Goal: Task Accomplishment & Management: Manage account settings

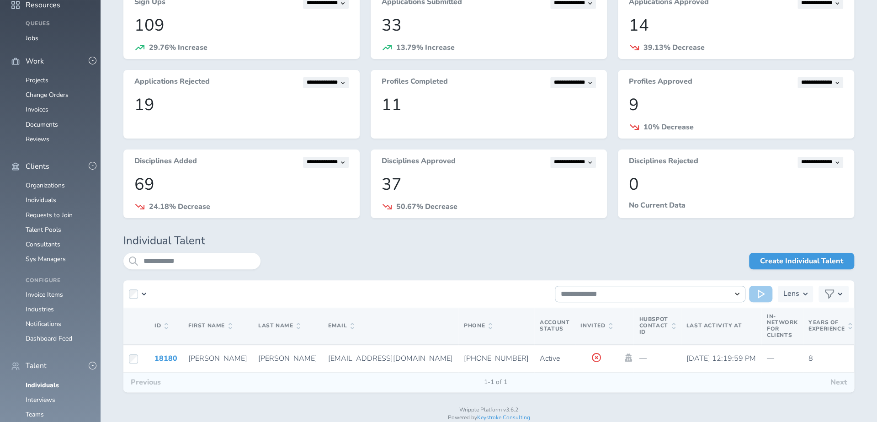
scroll to position [81, 0]
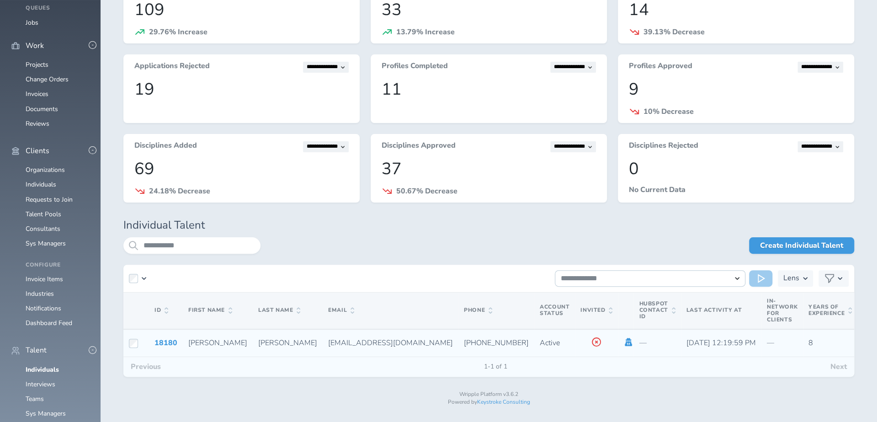
click at [625, 346] on icon at bounding box center [628, 342] width 7 height 8
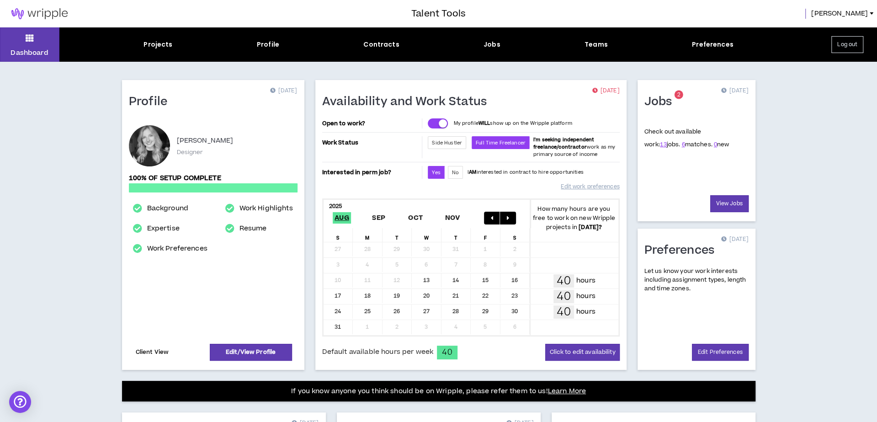
drag, startPoint x: 0, startPoint y: 0, endPoint x: 151, endPoint y: 352, distance: 383.4
click at [151, 352] on link "Client View" at bounding box center [152, 352] width 36 height 16
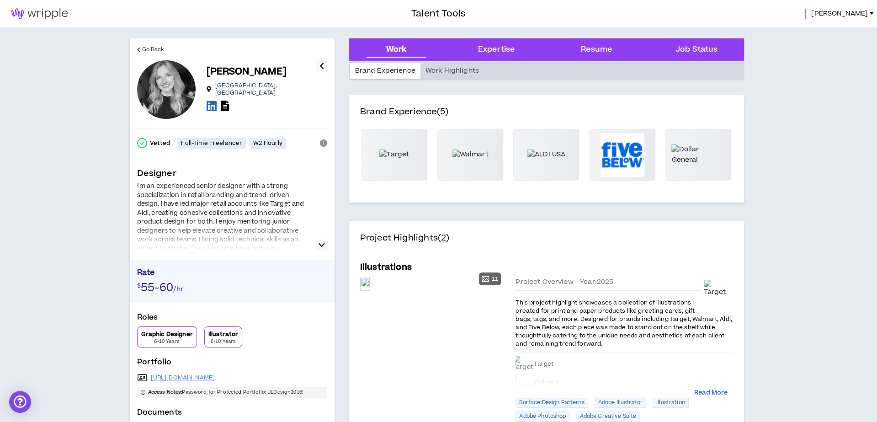
drag, startPoint x: 151, startPoint y: 352, endPoint x: 854, endPoint y: 14, distance: 780.7
click at [854, 14] on span "Jessica" at bounding box center [839, 14] width 57 height 10
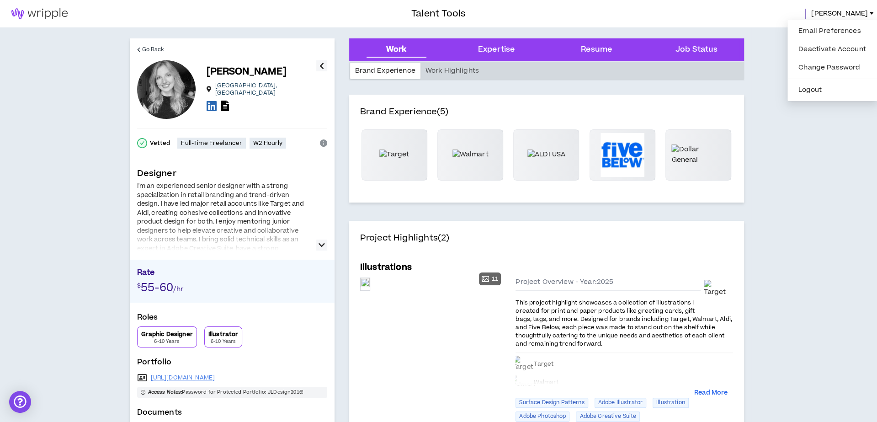
drag, startPoint x: 854, startPoint y: 14, endPoint x: 41, endPoint y: 9, distance: 813.8
click at [41, 9] on img at bounding box center [39, 13] width 79 height 11
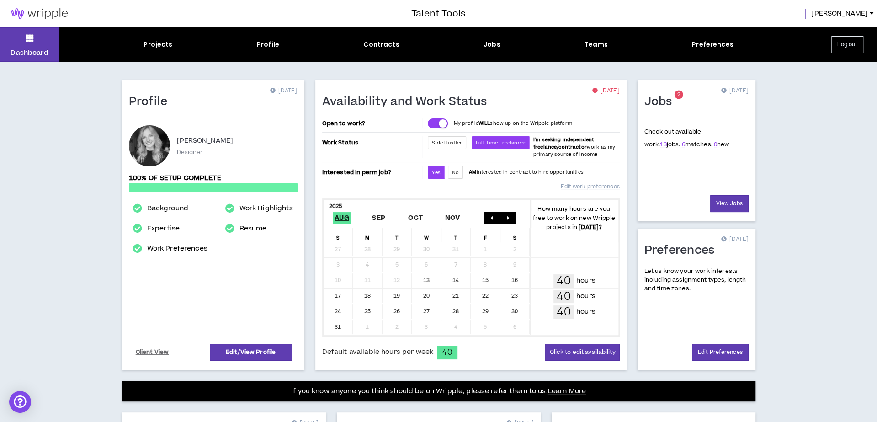
click at [859, 16] on span "Jessica" at bounding box center [839, 14] width 57 height 10
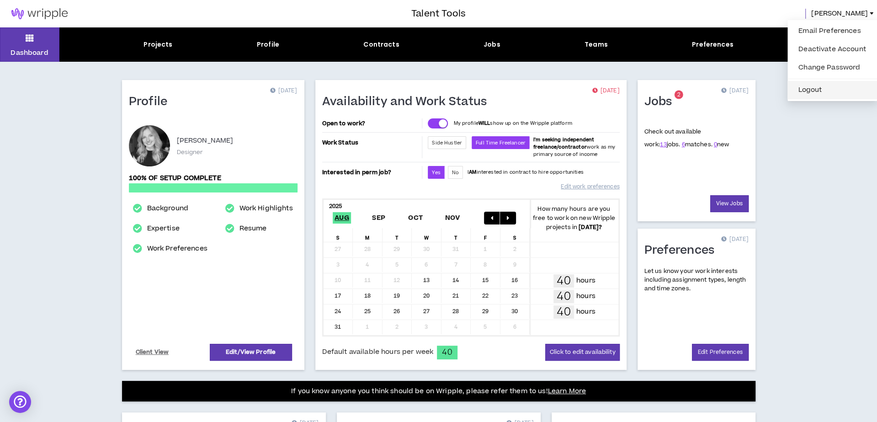
click at [816, 90] on button "Logout" at bounding box center [832, 90] width 79 height 14
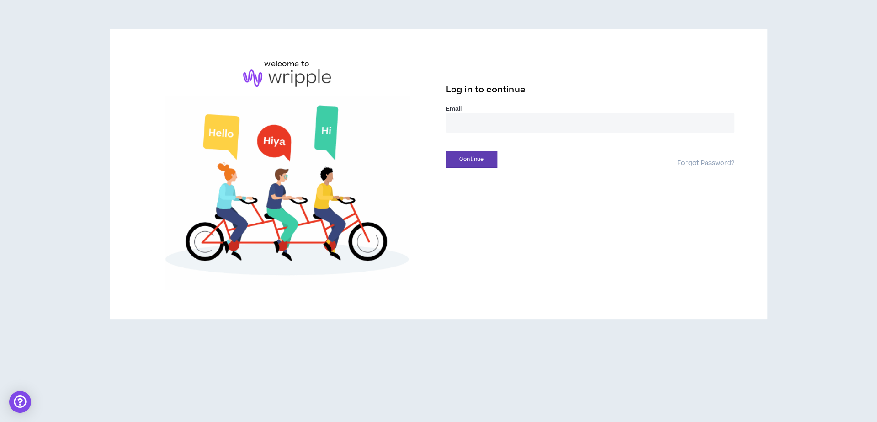
drag, startPoint x: 41, startPoint y: 9, endPoint x: 528, endPoint y: 126, distance: 501.7
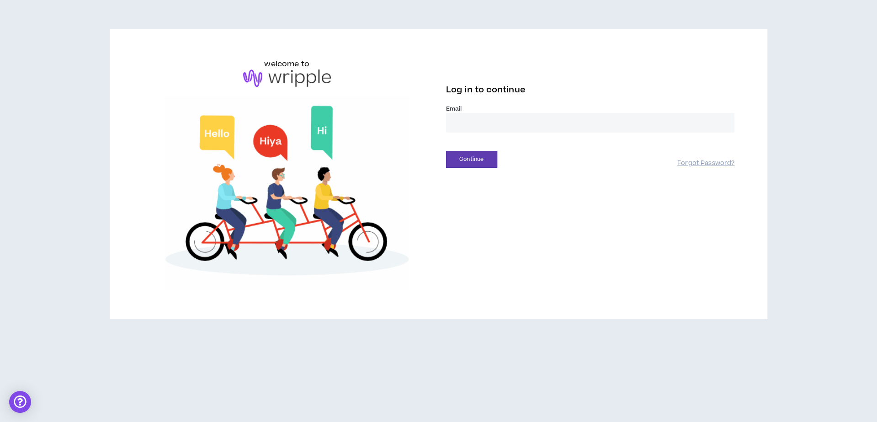
click at [528, 126] on input "email" at bounding box center [590, 123] width 289 height 20
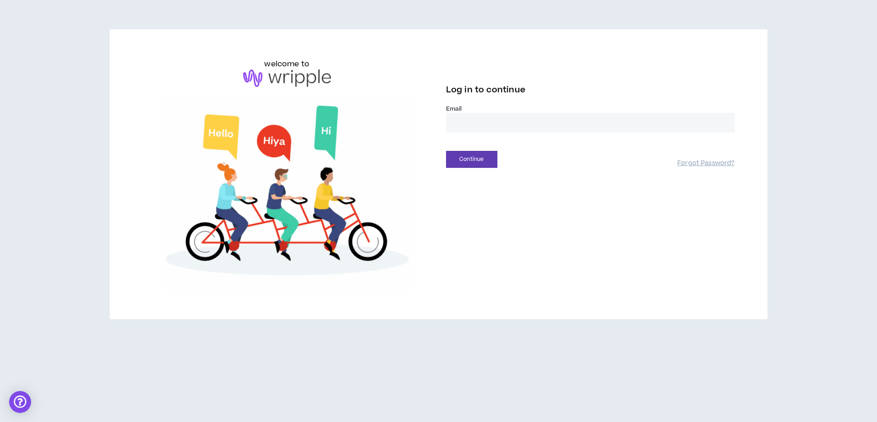
type input "**********"
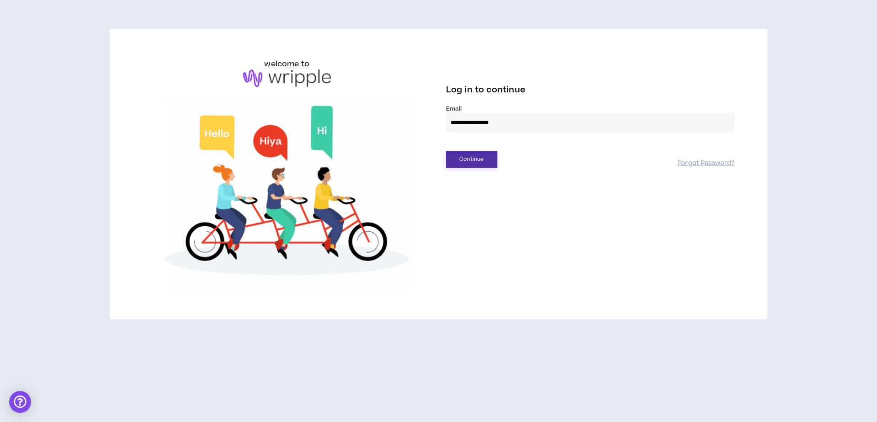
drag, startPoint x: 547, startPoint y: 155, endPoint x: 477, endPoint y: 162, distance: 70.8
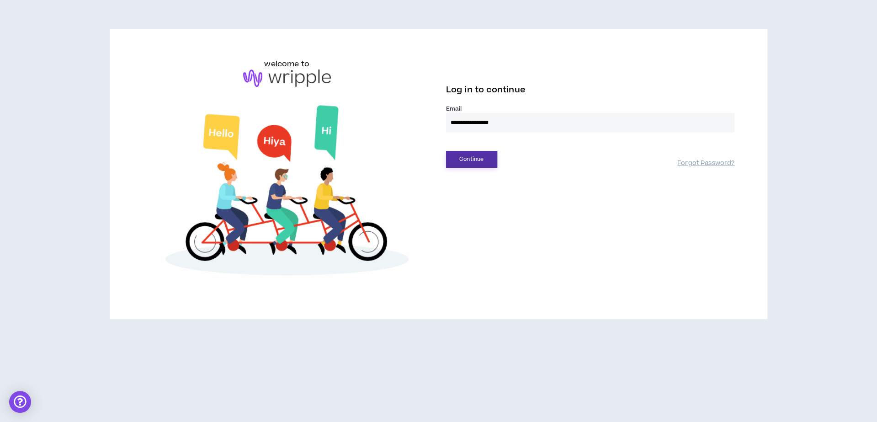
click at [477, 162] on button "Continue" at bounding box center [471, 159] width 51 height 17
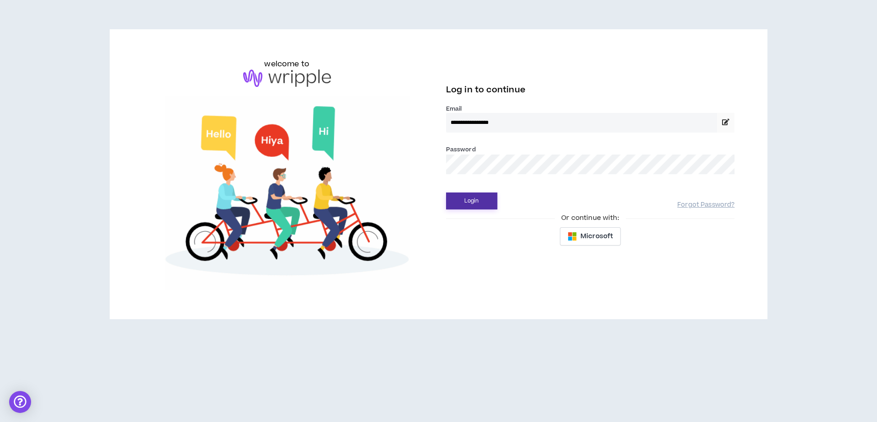
click at [446, 192] on button "Login" at bounding box center [471, 200] width 51 height 17
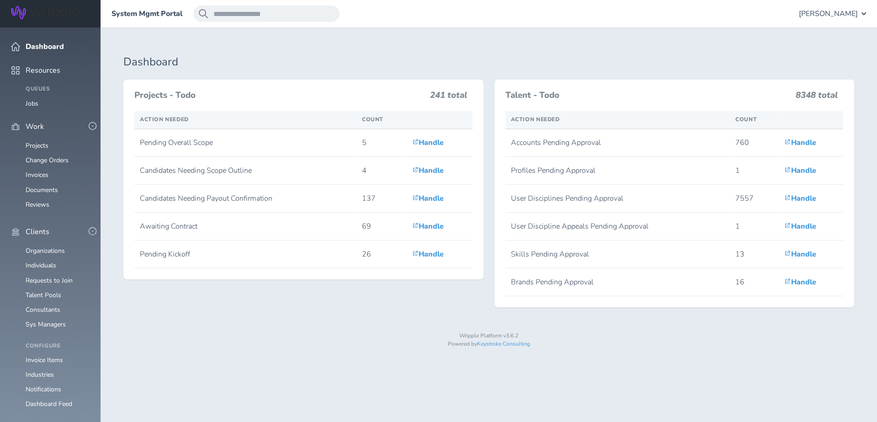
scroll to position [240, 0]
drag, startPoint x: 133, startPoint y: 62, endPoint x: 49, endPoint y: 191, distance: 153.8
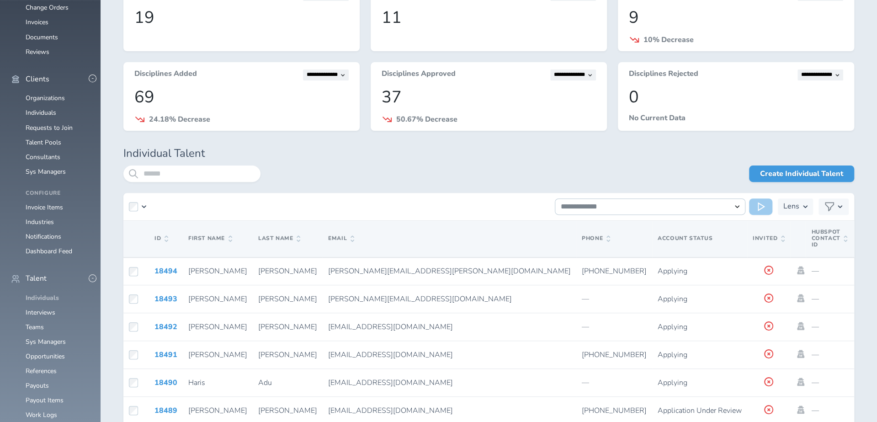
scroll to position [168, 0]
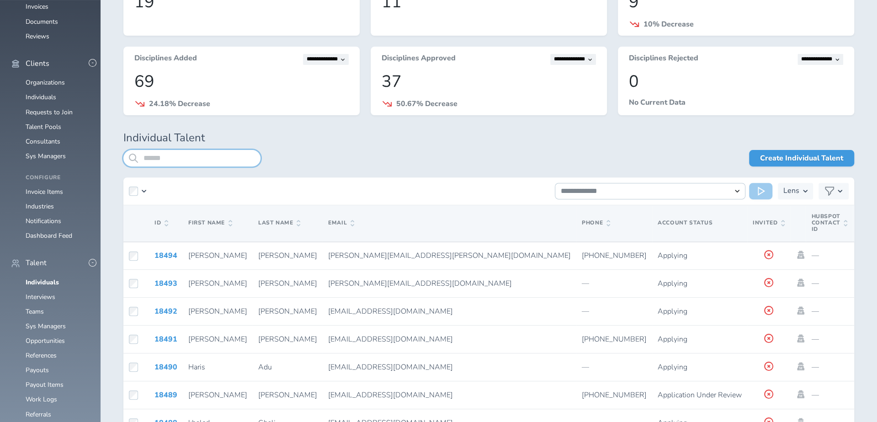
click at [198, 152] on input "search" at bounding box center [191, 158] width 137 height 16
type input "******"
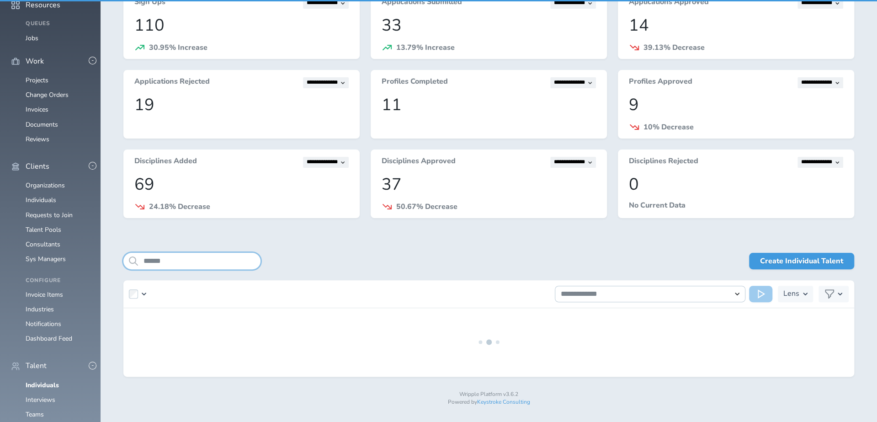
scroll to position [81, 0]
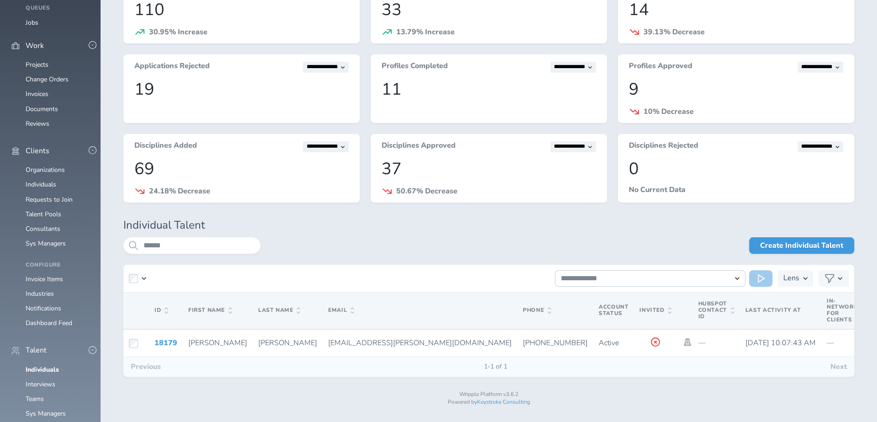
click at [677, 346] on td at bounding box center [685, 343] width 16 height 28
click at [684, 342] on icon at bounding box center [687, 342] width 7 height 8
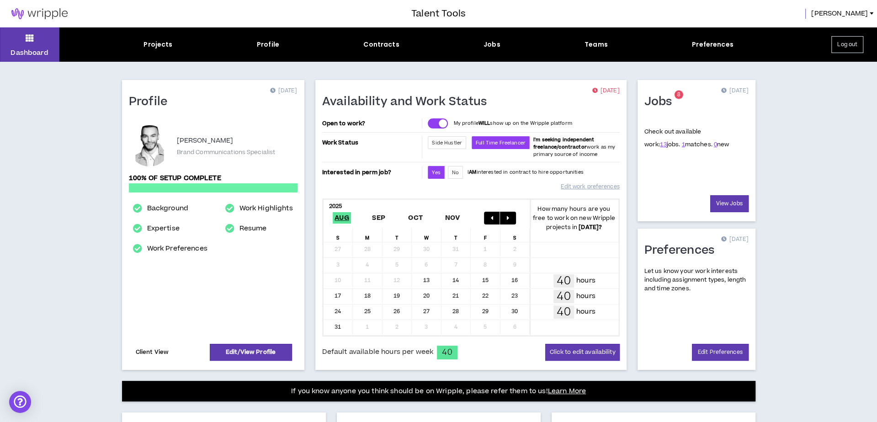
click at [163, 351] on link "Client View" at bounding box center [152, 352] width 36 height 16
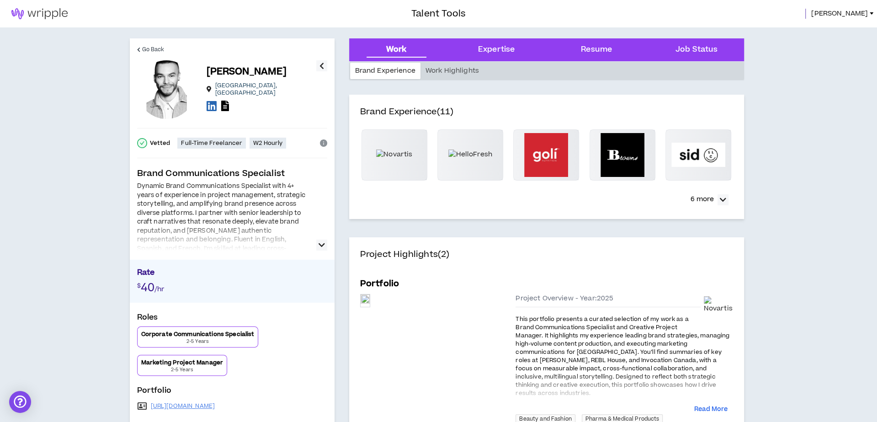
click at [865, 16] on span "Ulises" at bounding box center [839, 14] width 57 height 10
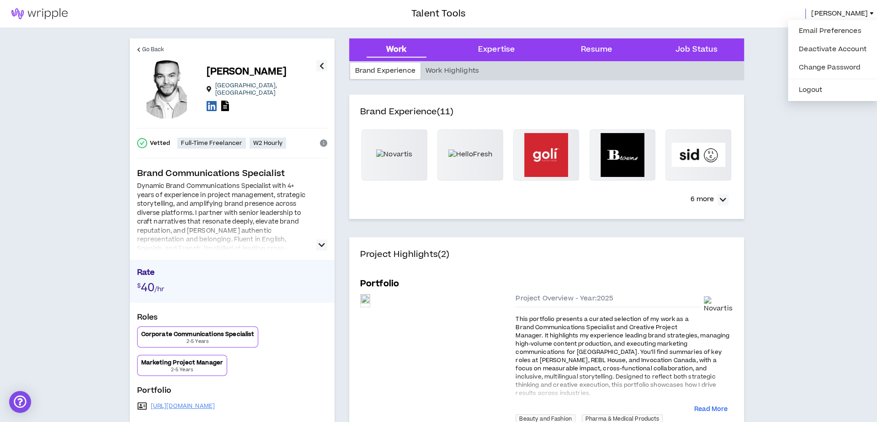
click at [829, 88] on button "Logout" at bounding box center [833, 90] width 79 height 14
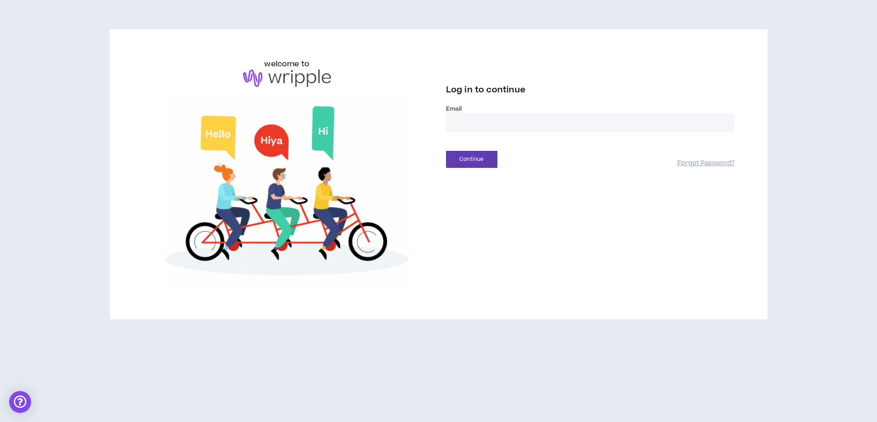
drag, startPoint x: 865, startPoint y: 16, endPoint x: 603, endPoint y: 131, distance: 286.6
click at [603, 131] on input "email" at bounding box center [590, 123] width 289 height 20
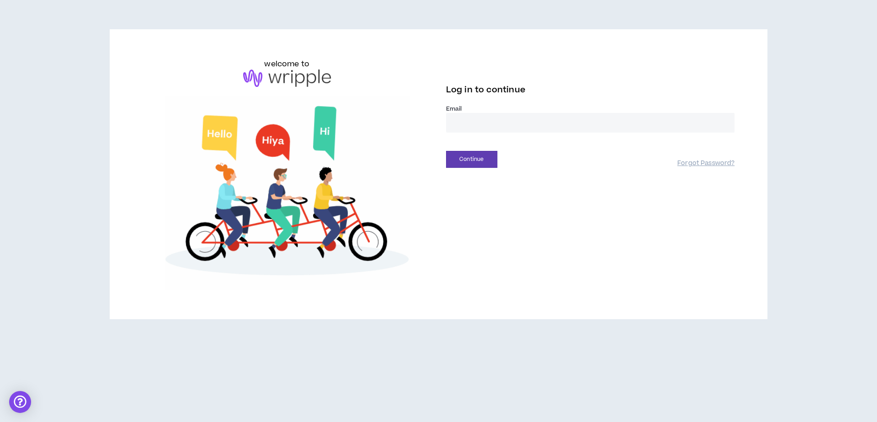
type input "**********"
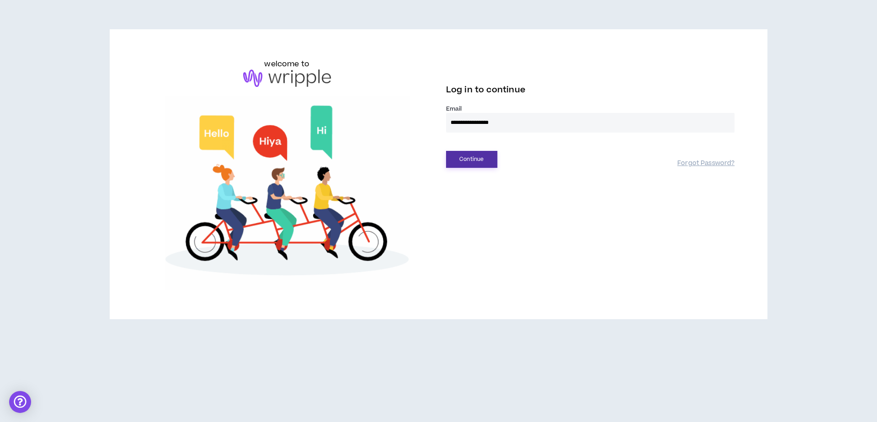
drag, startPoint x: 578, startPoint y: 154, endPoint x: 489, endPoint y: 154, distance: 88.7
click at [489, 154] on button "Continue" at bounding box center [471, 159] width 51 height 17
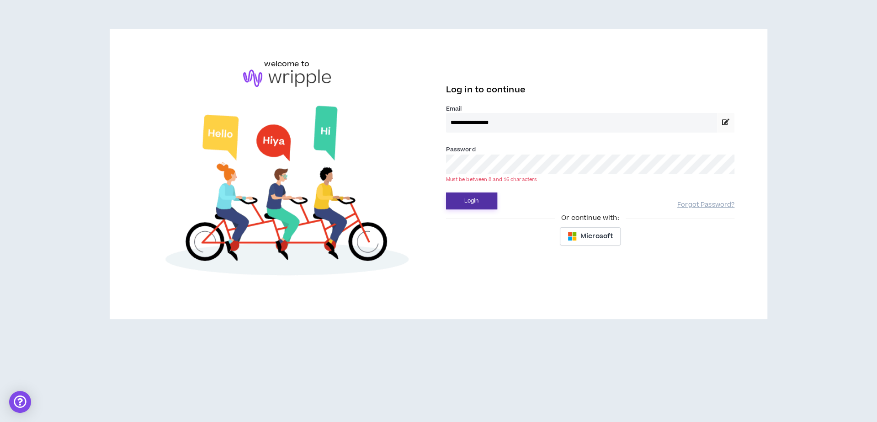
click at [446, 192] on button "Login" at bounding box center [471, 200] width 51 height 17
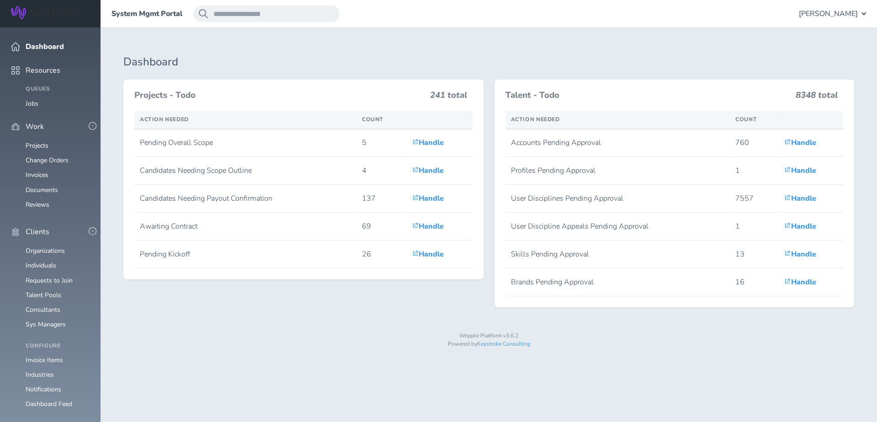
scroll to position [175, 0]
drag, startPoint x: 0, startPoint y: 0, endPoint x: 39, endPoint y: 255, distance: 257.6
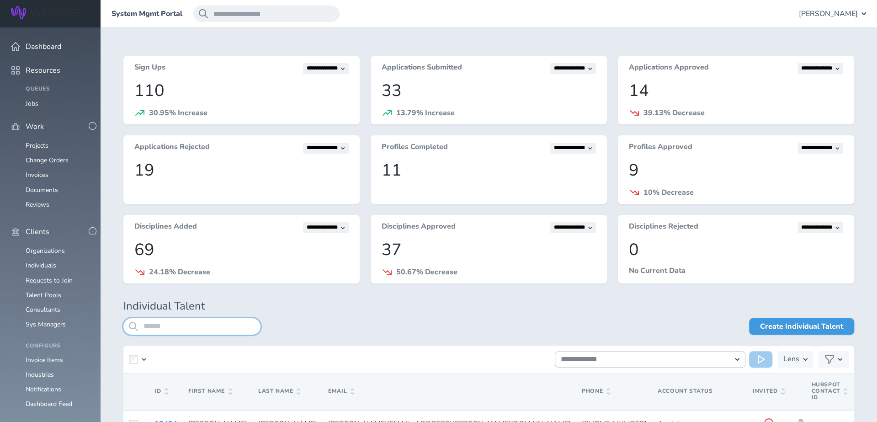
click at [183, 326] on input "search" at bounding box center [191, 326] width 137 height 16
type input "*********"
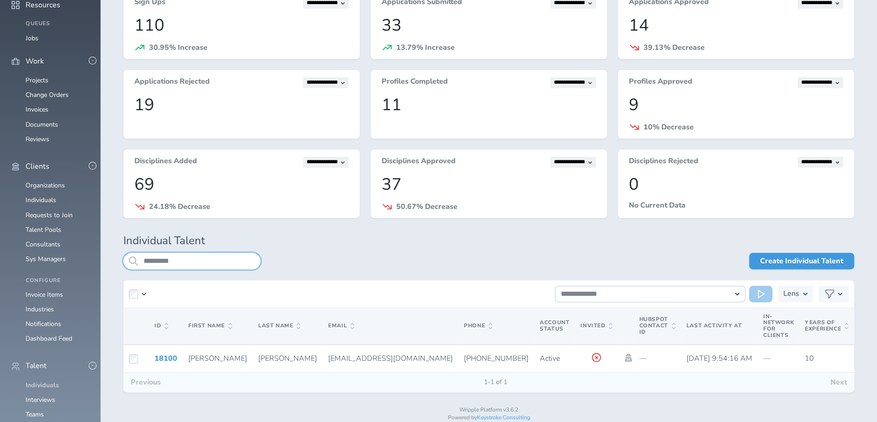
scroll to position [67, 0]
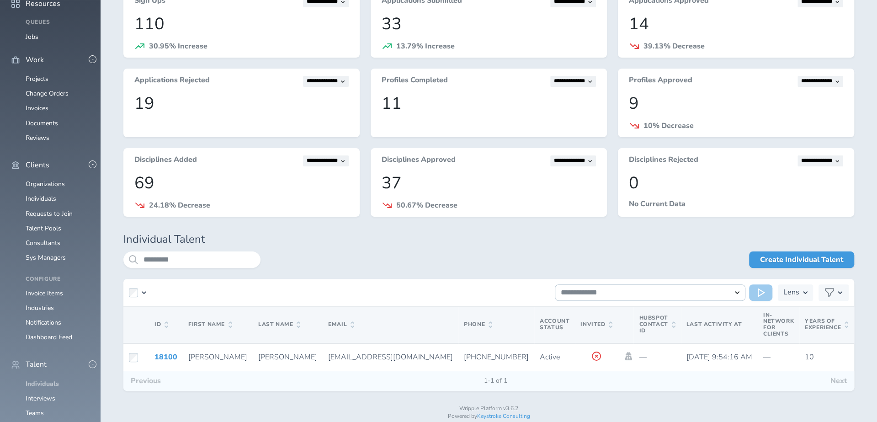
click at [624, 357] on icon at bounding box center [629, 356] width 10 height 8
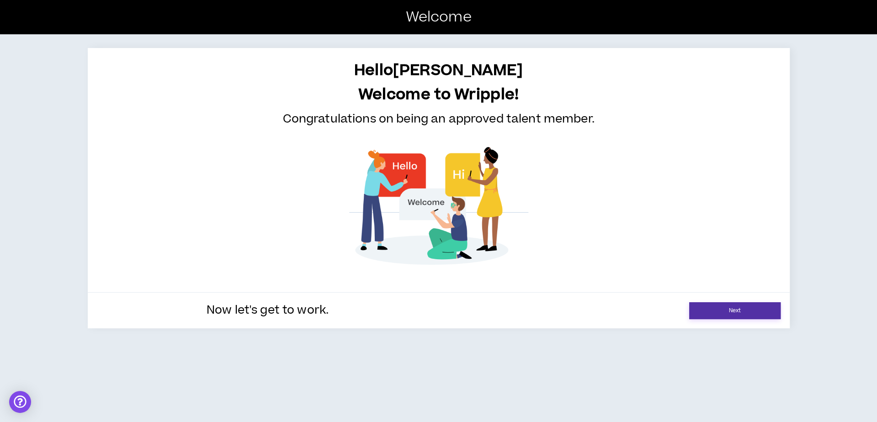
click at [755, 311] on link "Next" at bounding box center [734, 310] width 91 height 17
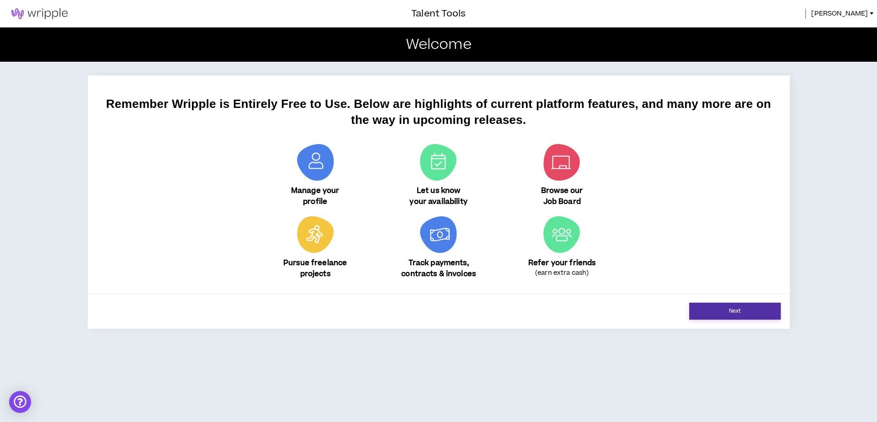
click at [755, 311] on link "Next" at bounding box center [734, 311] width 91 height 17
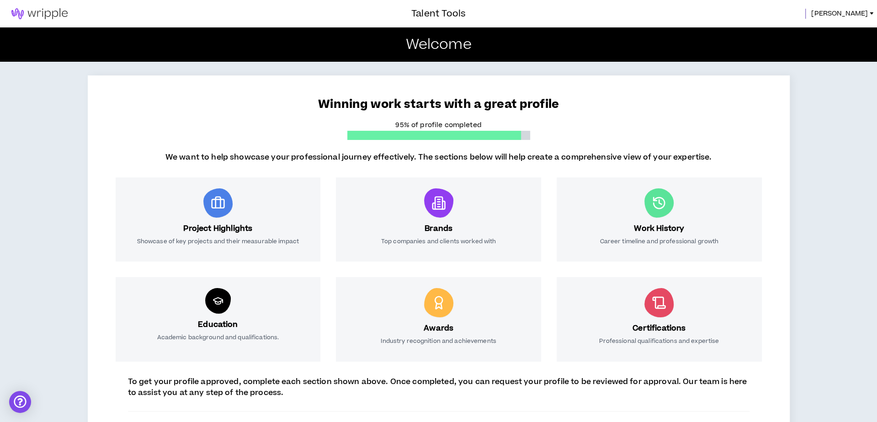
scroll to position [77, 0]
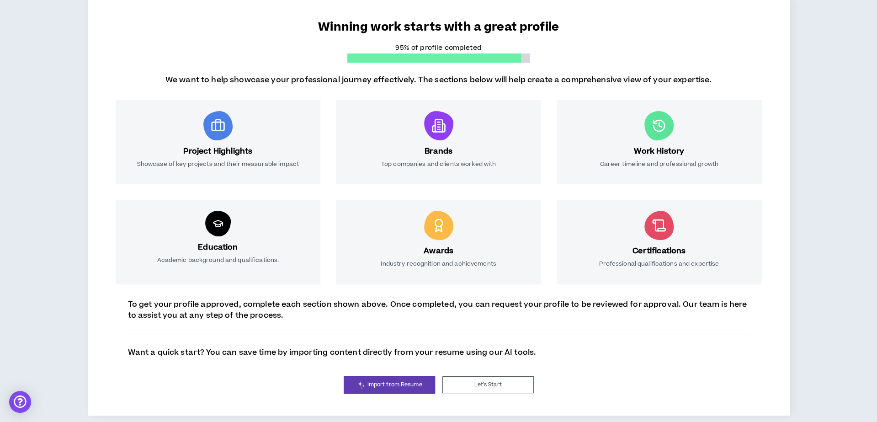
click at [456, 387] on button "Let's Start" at bounding box center [488, 384] width 91 height 17
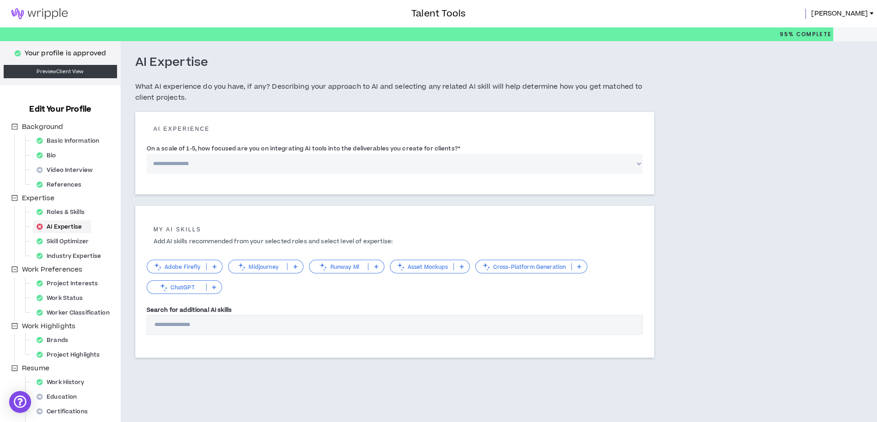
drag, startPoint x: 0, startPoint y: 0, endPoint x: 432, endPoint y: 13, distance: 432.2
click at [432, 13] on h3 "Talent Tools" at bounding box center [438, 14] width 54 height 14
drag, startPoint x: 432, startPoint y: 13, endPoint x: 53, endPoint y: 15, distance: 379.5
click at [53, 15] on img at bounding box center [39, 13] width 79 height 11
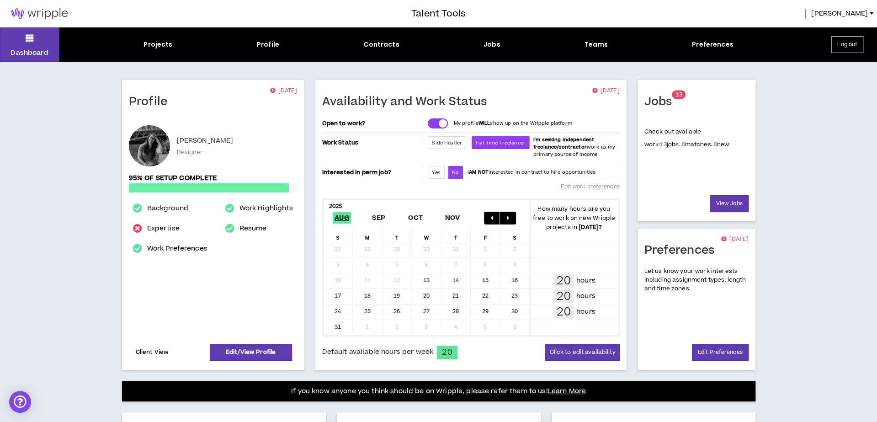
drag, startPoint x: 53, startPoint y: 15, endPoint x: 158, endPoint y: 351, distance: 351.7
click at [158, 351] on link "Client View" at bounding box center [152, 352] width 36 height 16
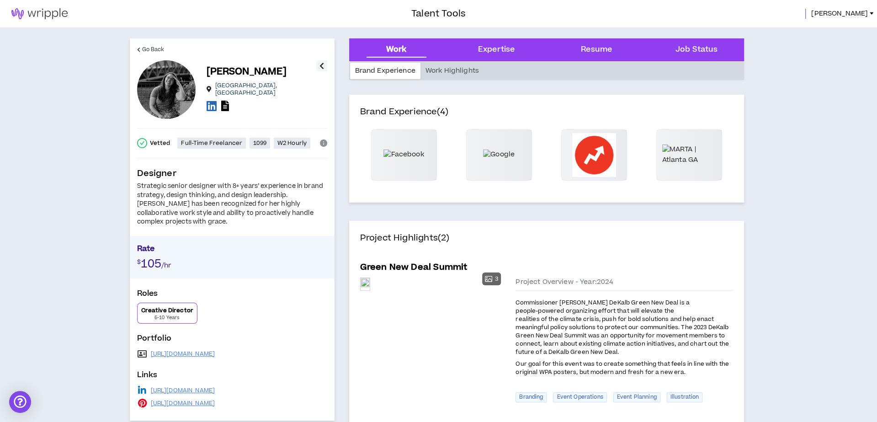
click at [862, 15] on span "Sarah" at bounding box center [839, 14] width 57 height 10
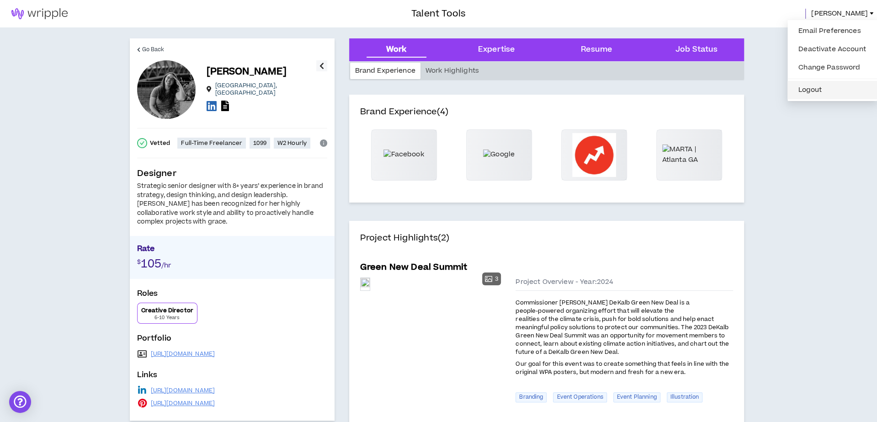
click at [817, 91] on button "Logout" at bounding box center [832, 90] width 79 height 14
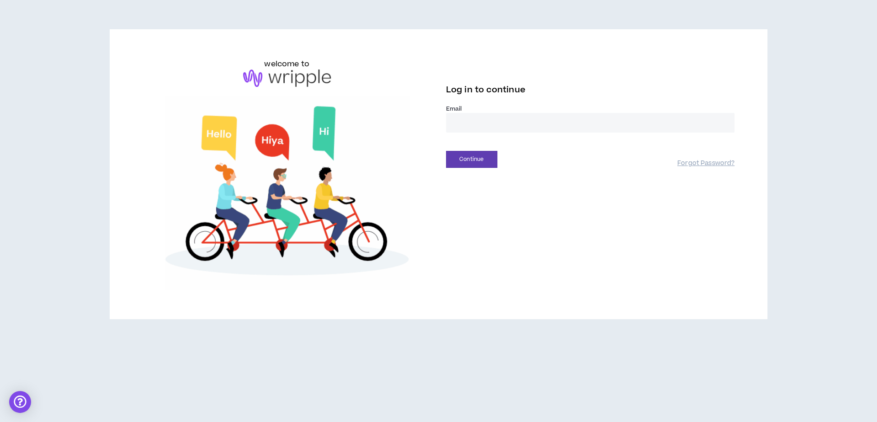
drag, startPoint x: 817, startPoint y: 91, endPoint x: 513, endPoint y: 119, distance: 305.4
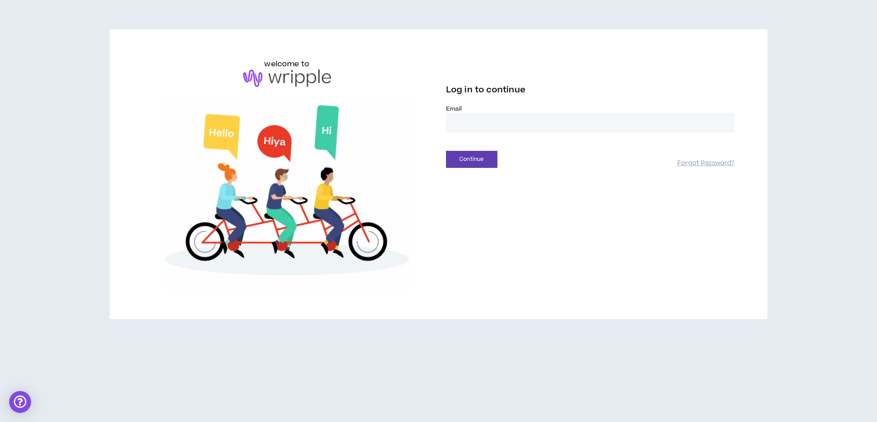
click at [513, 119] on input "email" at bounding box center [590, 123] width 289 height 20
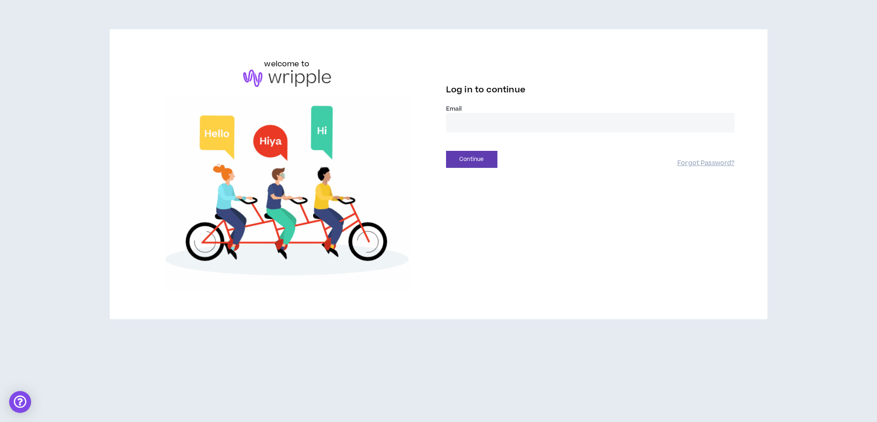
type input "**********"
drag, startPoint x: 549, startPoint y: 149, endPoint x: 474, endPoint y: 165, distance: 76.7
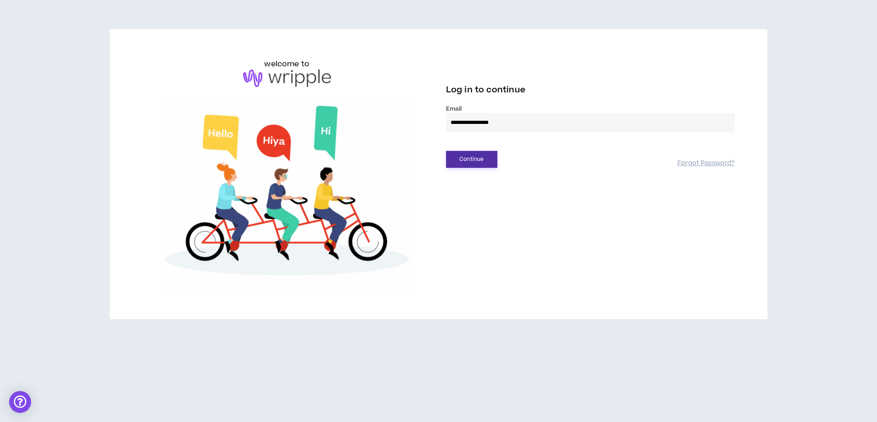
click at [474, 165] on button "Continue" at bounding box center [471, 159] width 51 height 17
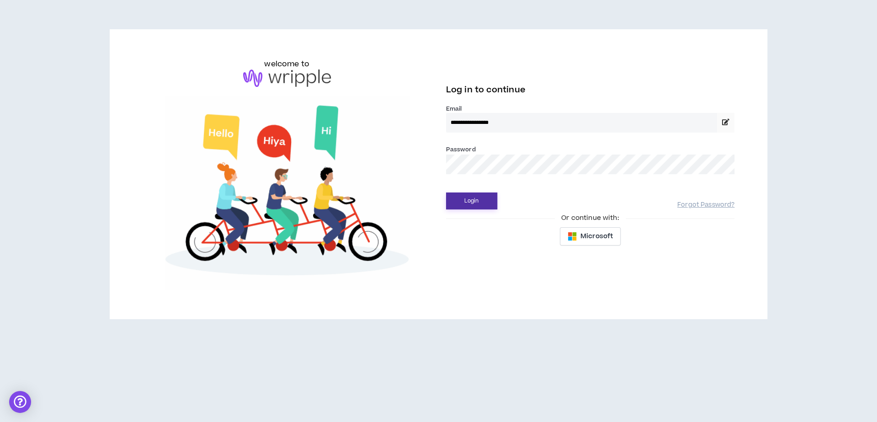
click at [446, 192] on button "Login" at bounding box center [471, 200] width 51 height 17
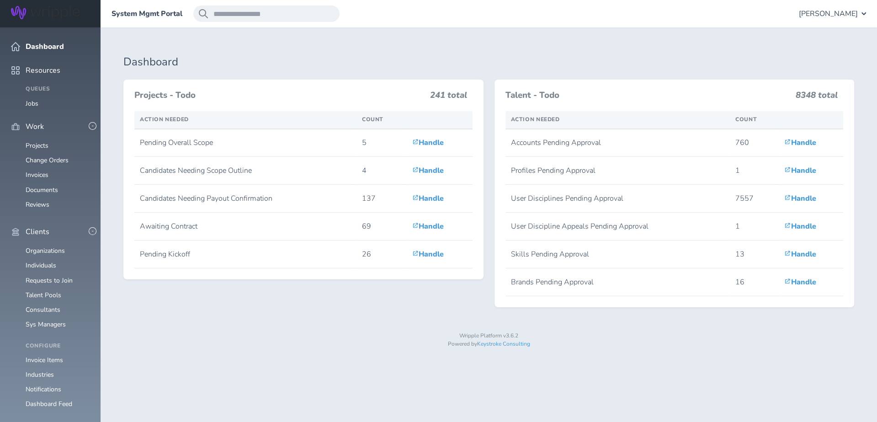
scroll to position [179, 0]
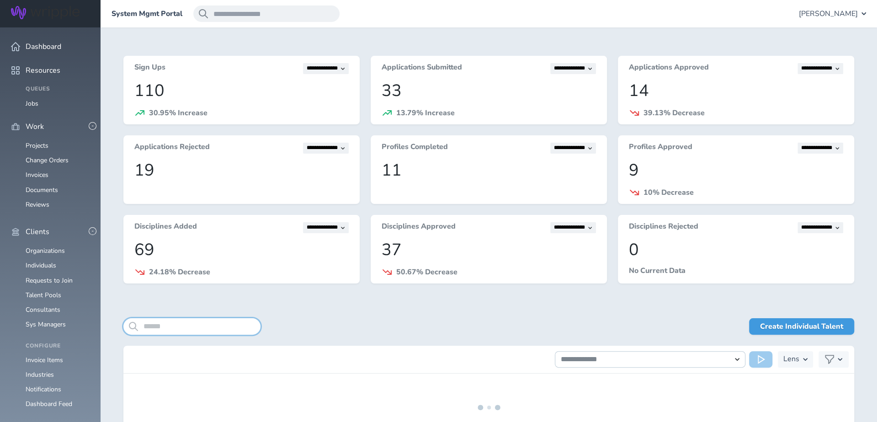
click at [205, 323] on input "search" at bounding box center [191, 326] width 137 height 16
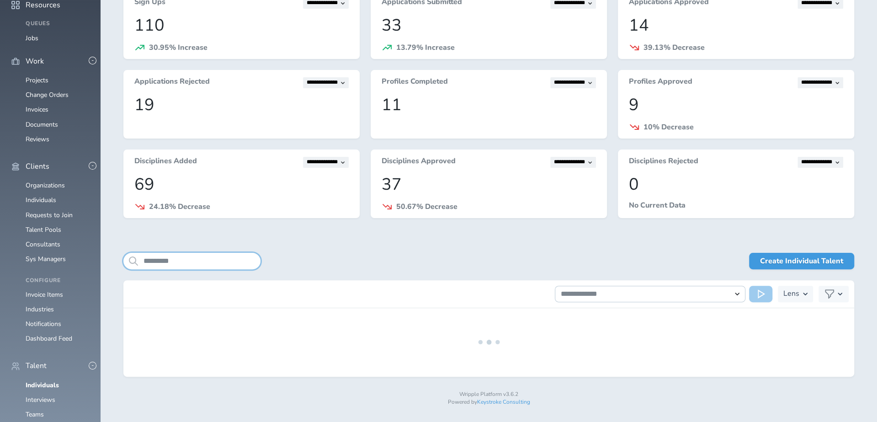
scroll to position [67, 0]
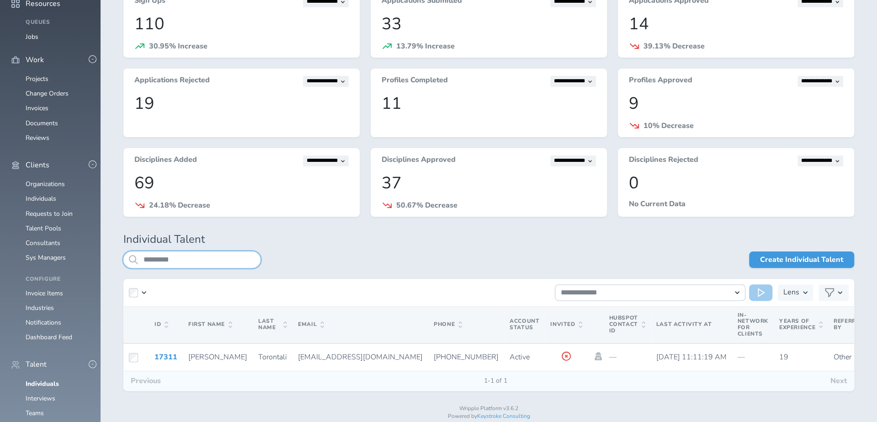
type input "*********"
click at [595, 359] on icon at bounding box center [598, 356] width 7 height 8
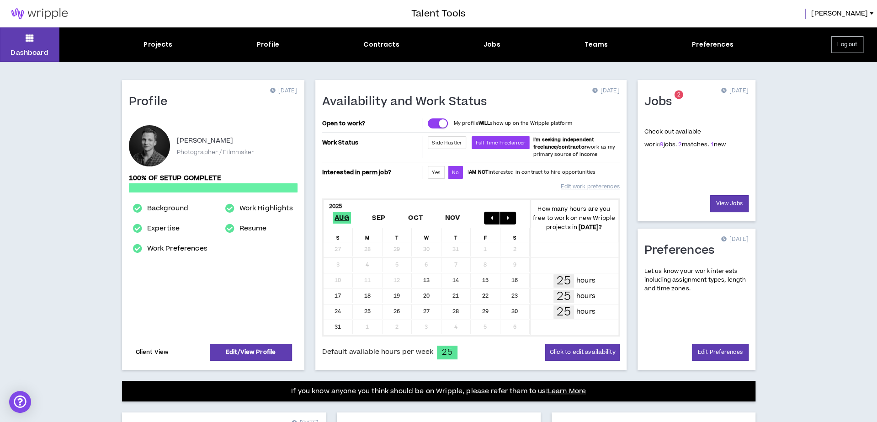
click at [149, 349] on link "Client View" at bounding box center [152, 352] width 36 height 16
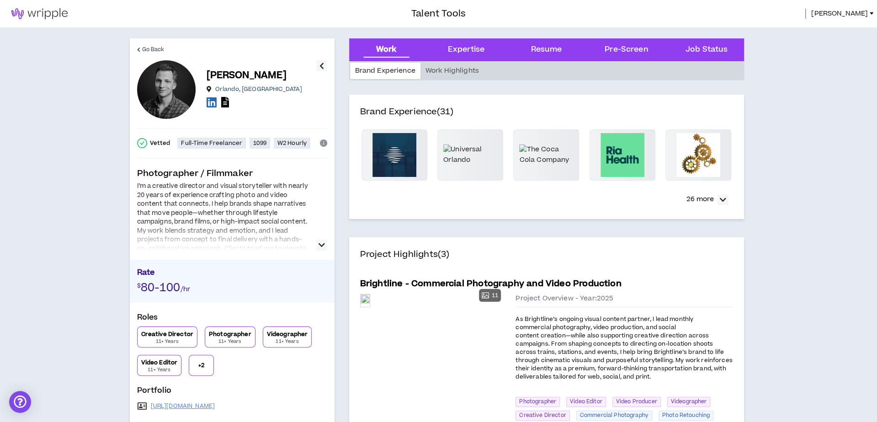
click at [864, 13] on span "Nick" at bounding box center [839, 14] width 57 height 10
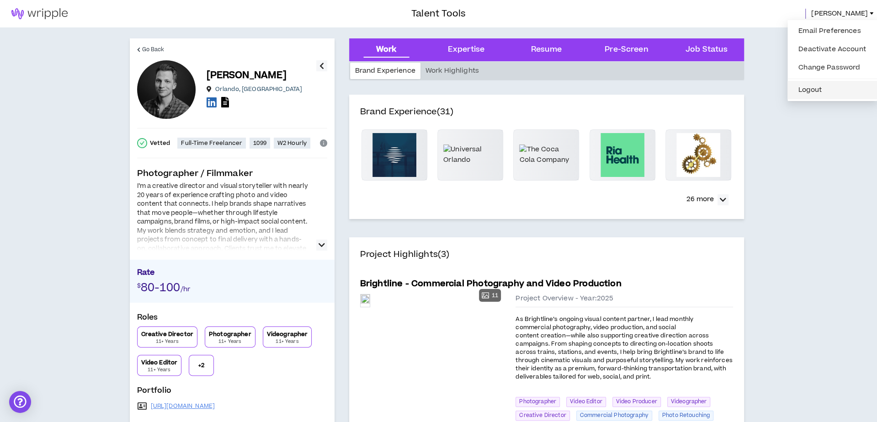
click at [822, 85] on button "Logout" at bounding box center [832, 90] width 79 height 14
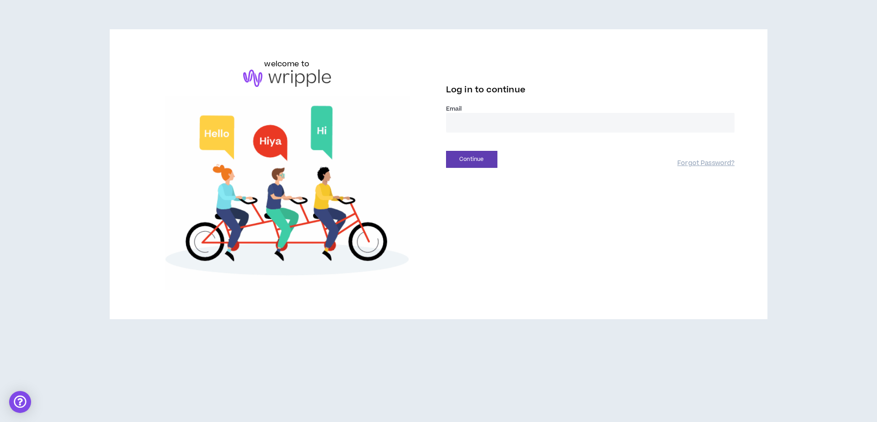
drag, startPoint x: 864, startPoint y: 13, endPoint x: 538, endPoint y: 122, distance: 343.6
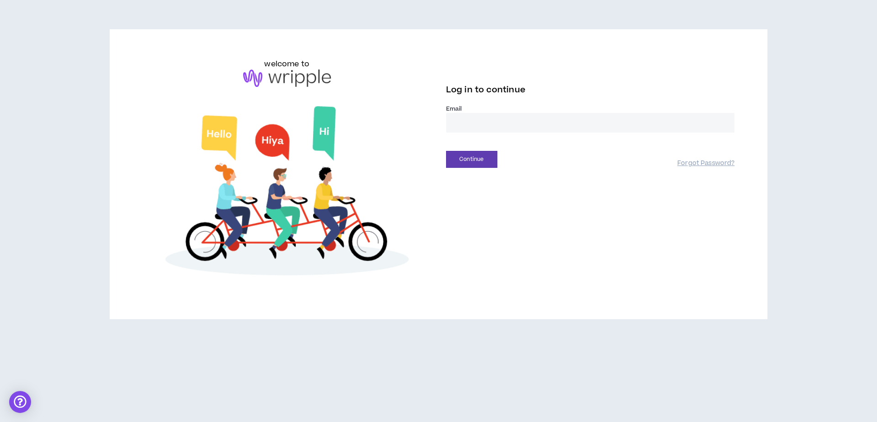
click at [538, 122] on input "email" at bounding box center [590, 123] width 289 height 20
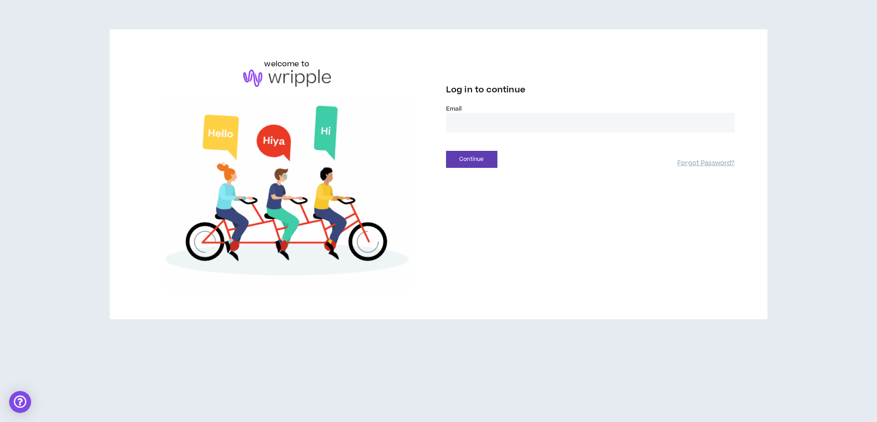
type input "**********"
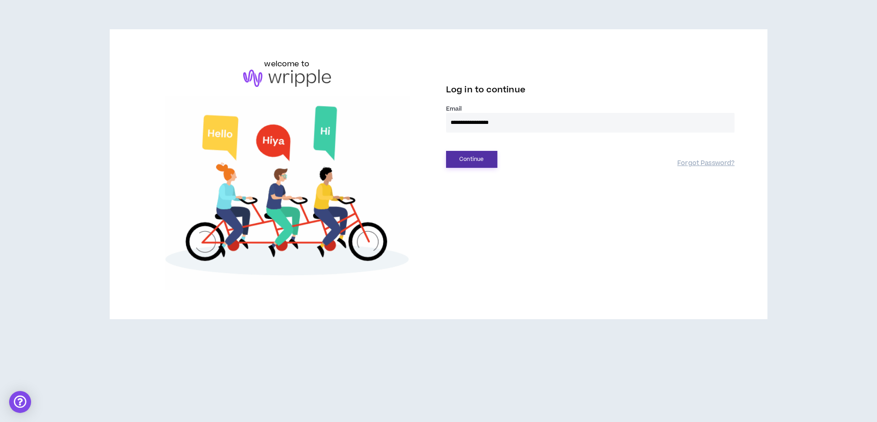
drag, startPoint x: 542, startPoint y: 152, endPoint x: 486, endPoint y: 162, distance: 57.1
click at [486, 162] on button "Continue" at bounding box center [471, 159] width 51 height 17
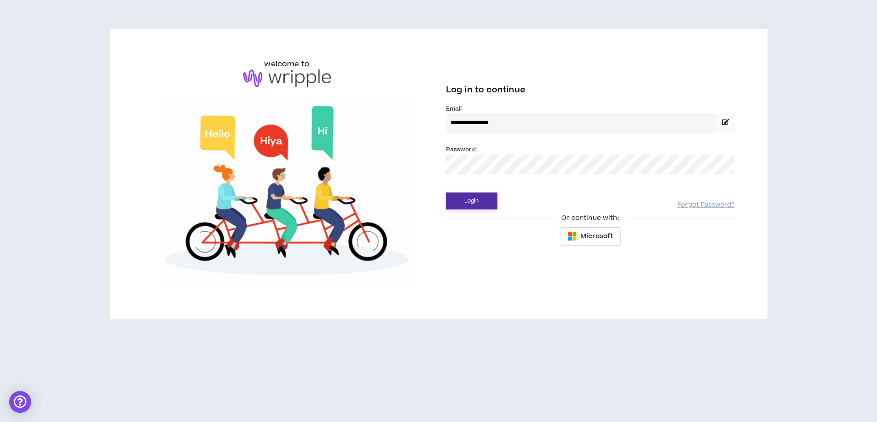
click at [446, 192] on button "Login" at bounding box center [471, 200] width 51 height 17
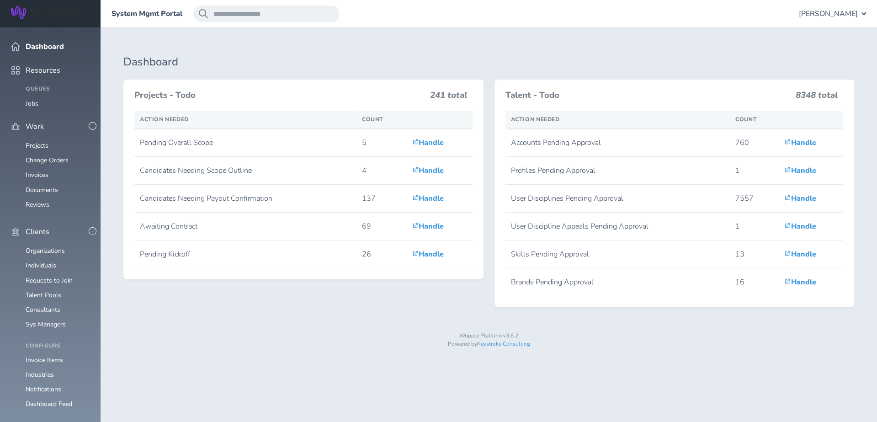
scroll to position [97, 0]
drag, startPoint x: 0, startPoint y: 0, endPoint x: 40, endPoint y: 333, distance: 335.2
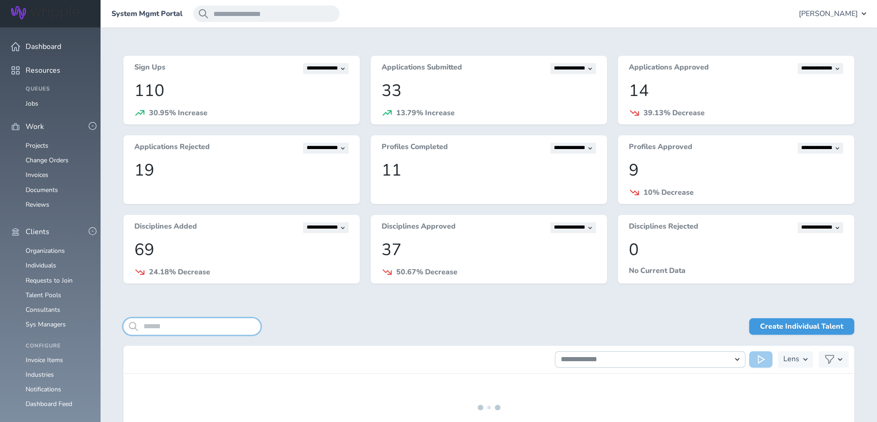
click at [195, 324] on input "search" at bounding box center [191, 326] width 137 height 16
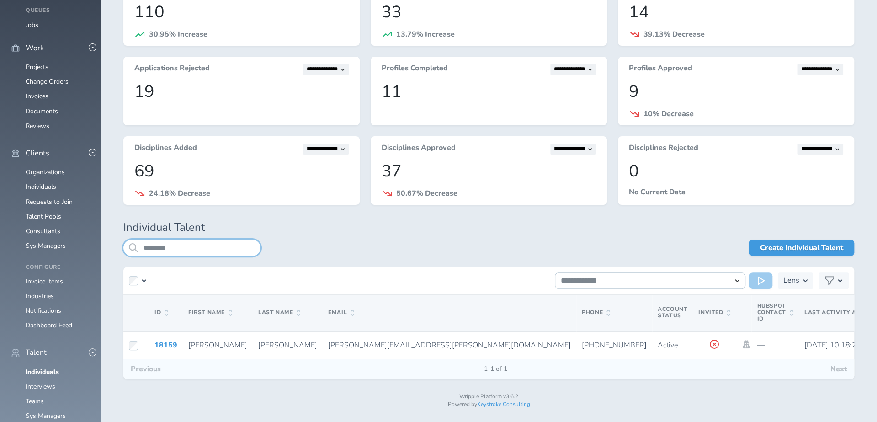
scroll to position [81, 0]
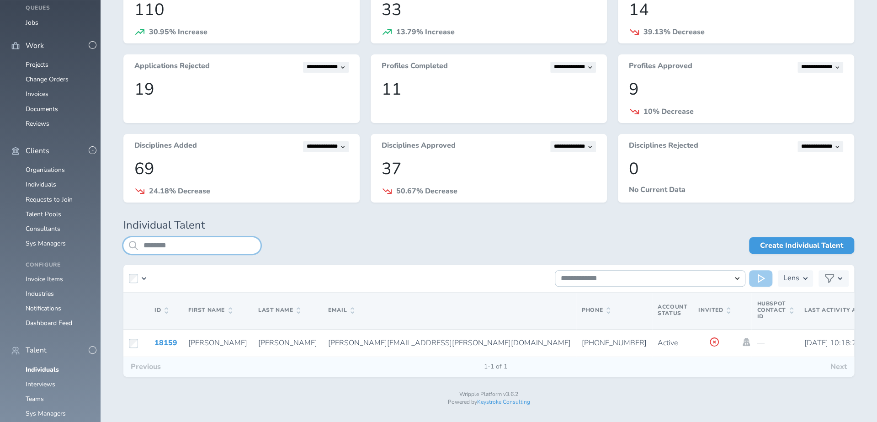
type input "********"
drag, startPoint x: 195, startPoint y: 324, endPoint x: 165, endPoint y: 343, distance: 35.8
click at [165, 343] on link "18159" at bounding box center [166, 343] width 23 height 10
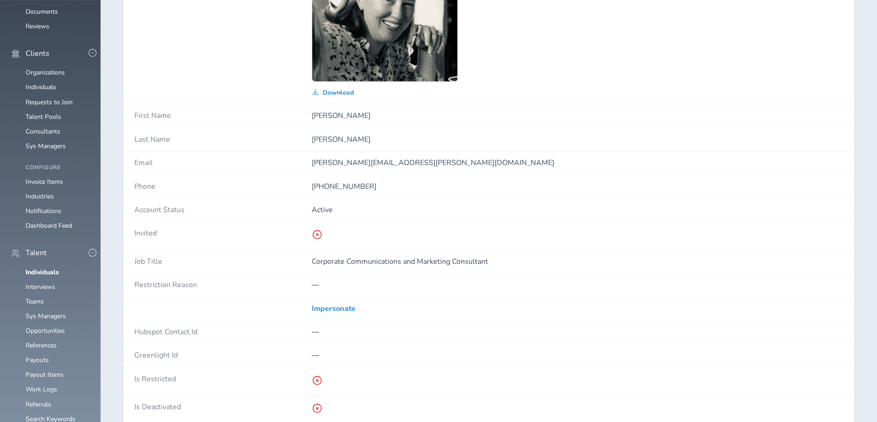
scroll to position [183, 0]
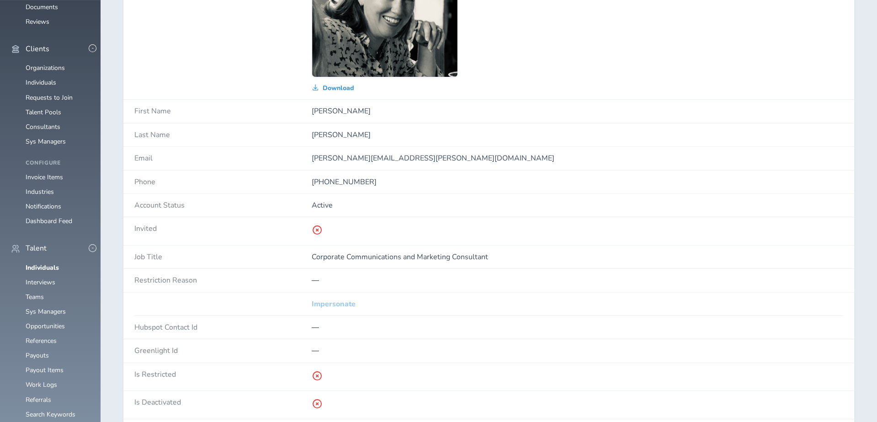
drag, startPoint x: 165, startPoint y: 343, endPoint x: 341, endPoint y: 299, distance: 181.5
click at [341, 300] on link "Impersonate" at bounding box center [334, 304] width 44 height 8
click at [336, 300] on link "Impersonate" at bounding box center [334, 304] width 44 height 8
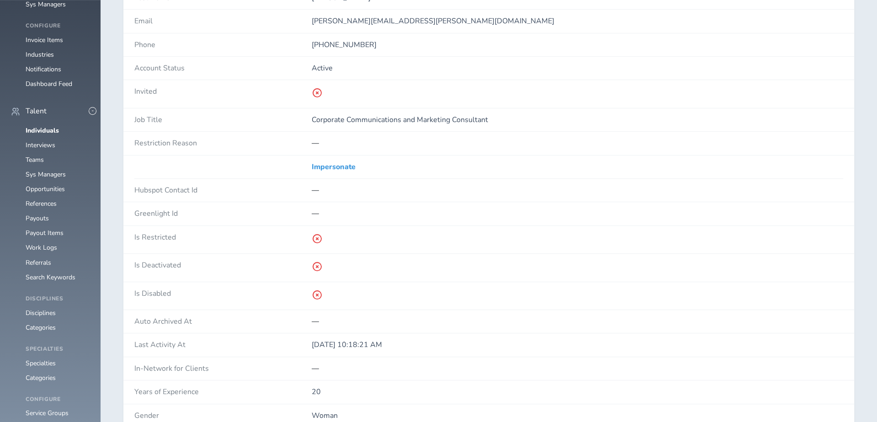
scroll to position [332, 0]
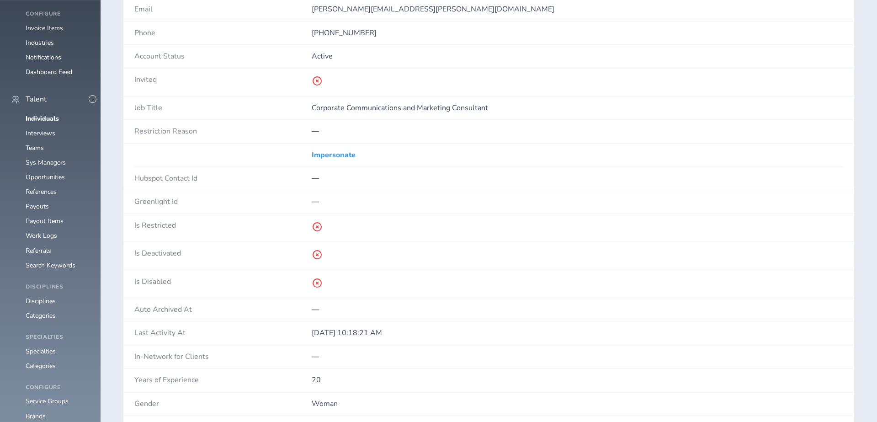
click at [320, 153] on link "Impersonate" at bounding box center [334, 155] width 44 height 8
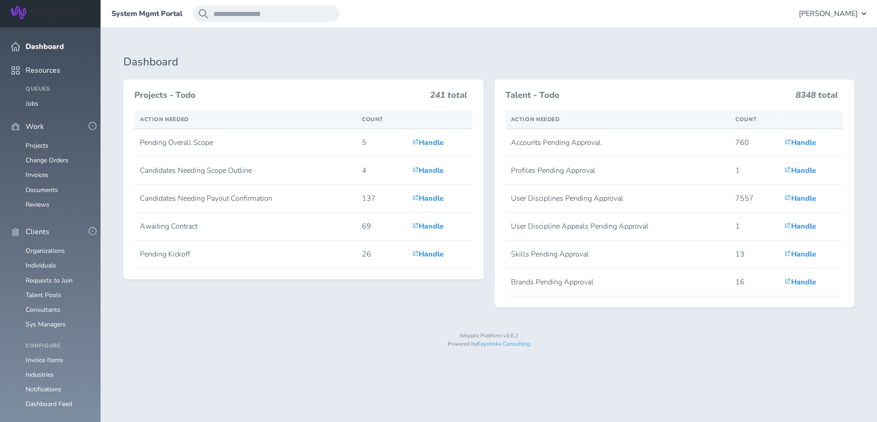
scroll to position [127, 0]
drag, startPoint x: 0, startPoint y: 0, endPoint x: 42, endPoint y: 299, distance: 302.3
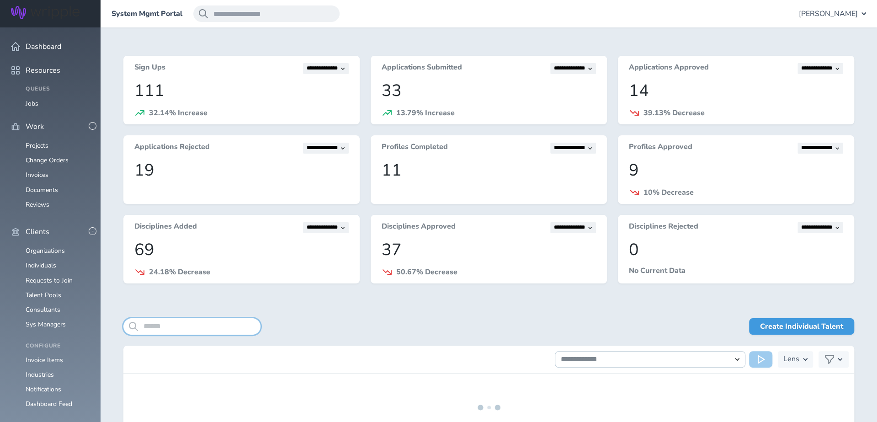
click at [191, 328] on input "search" at bounding box center [191, 326] width 137 height 16
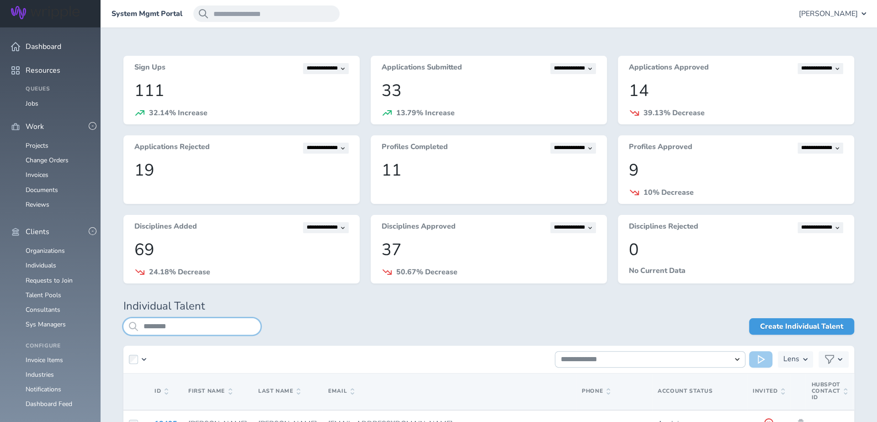
type input "********"
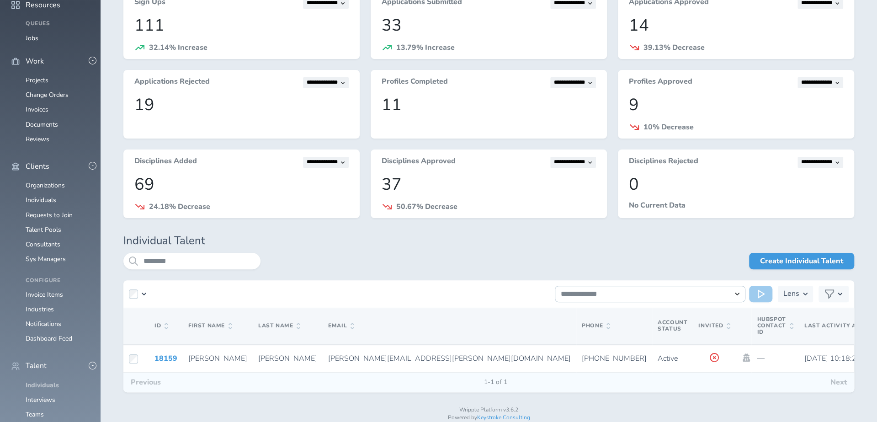
click at [742, 359] on icon at bounding box center [747, 357] width 10 height 8
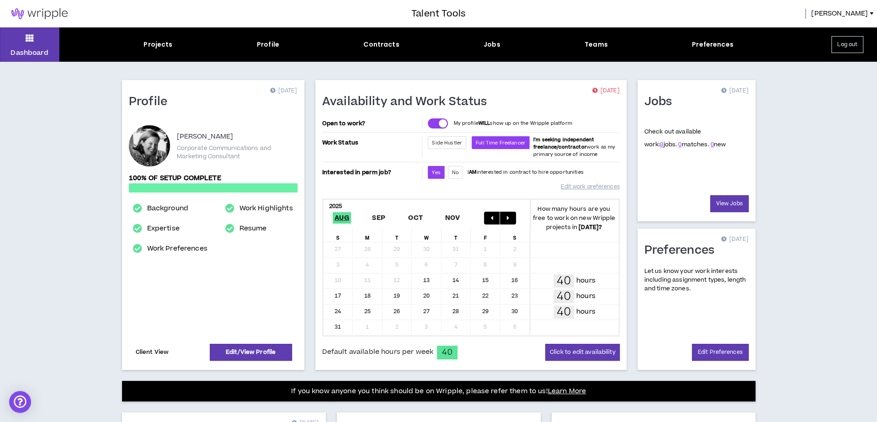
click at [156, 350] on link "Client View" at bounding box center [152, 352] width 36 height 16
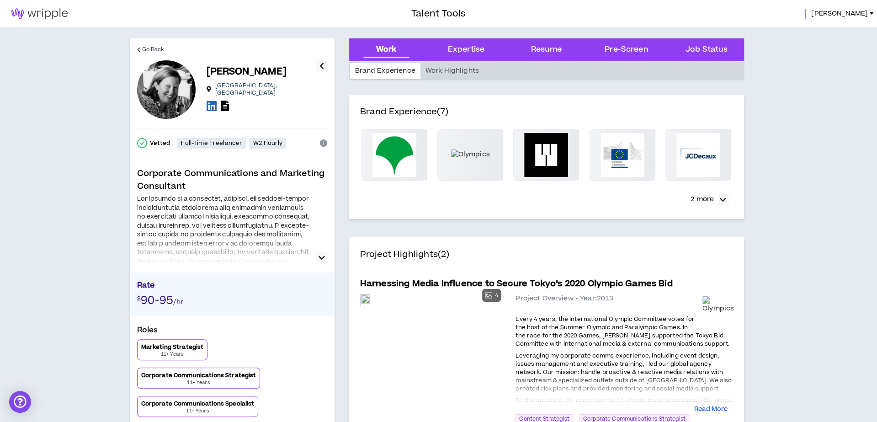
click at [855, 16] on span "Amy" at bounding box center [839, 14] width 57 height 10
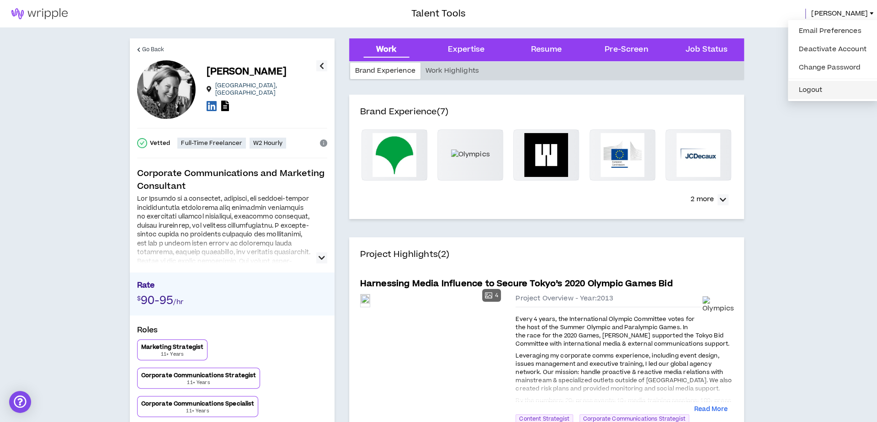
drag, startPoint x: 855, startPoint y: 16, endPoint x: 817, endPoint y: 88, distance: 81.8
click at [817, 88] on button "Logout" at bounding box center [833, 90] width 79 height 14
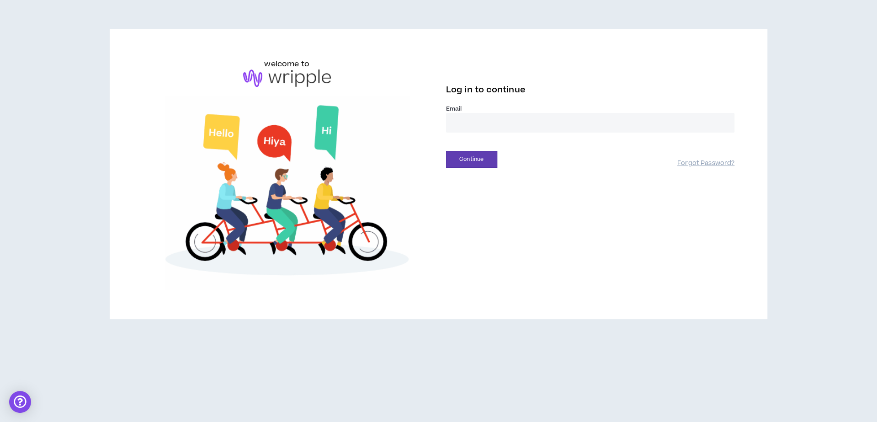
drag, startPoint x: 817, startPoint y: 88, endPoint x: 502, endPoint y: 134, distance: 318.9
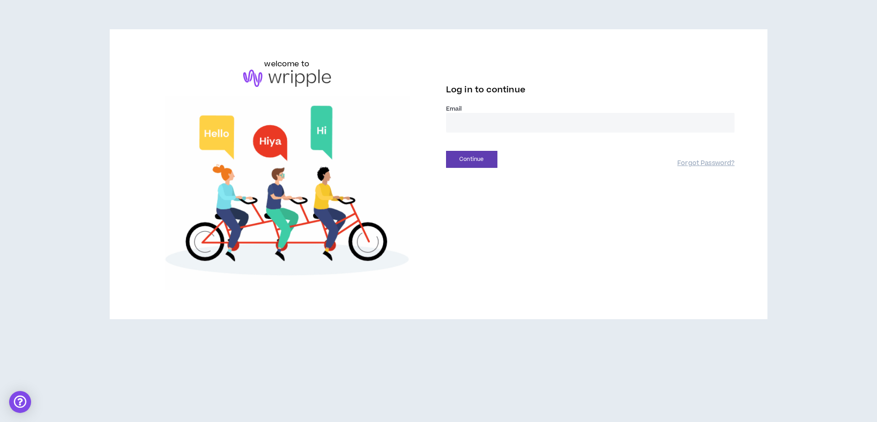
click at [502, 134] on div "Email *" at bounding box center [590, 122] width 289 height 35
drag, startPoint x: 502, startPoint y: 134, endPoint x: 494, endPoint y: 127, distance: 10.7
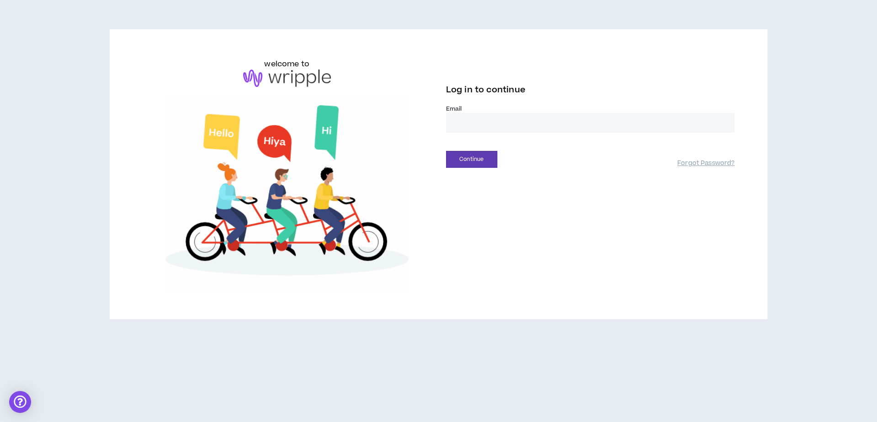
click at [494, 127] on input "email" at bounding box center [590, 123] width 289 height 20
type input "**********"
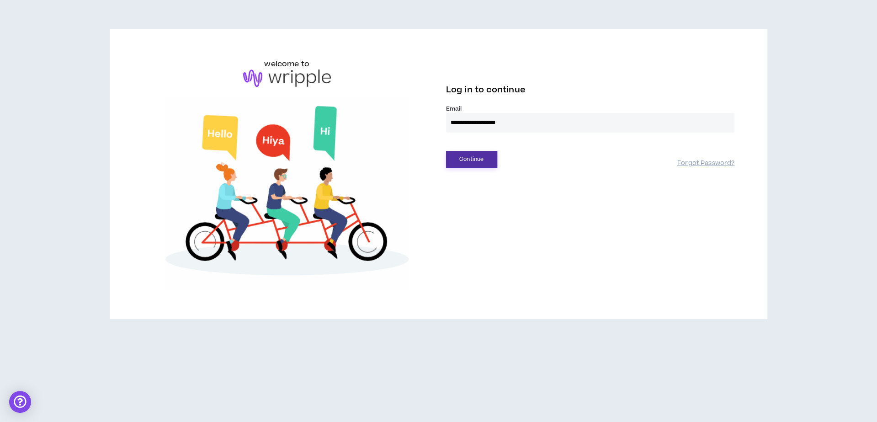
click at [463, 165] on button "Continue" at bounding box center [471, 159] width 51 height 17
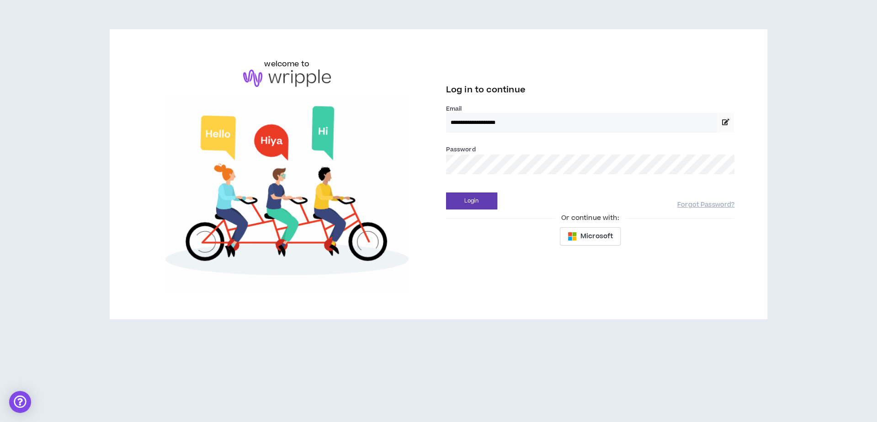
click at [446, 192] on button "Login" at bounding box center [471, 200] width 51 height 17
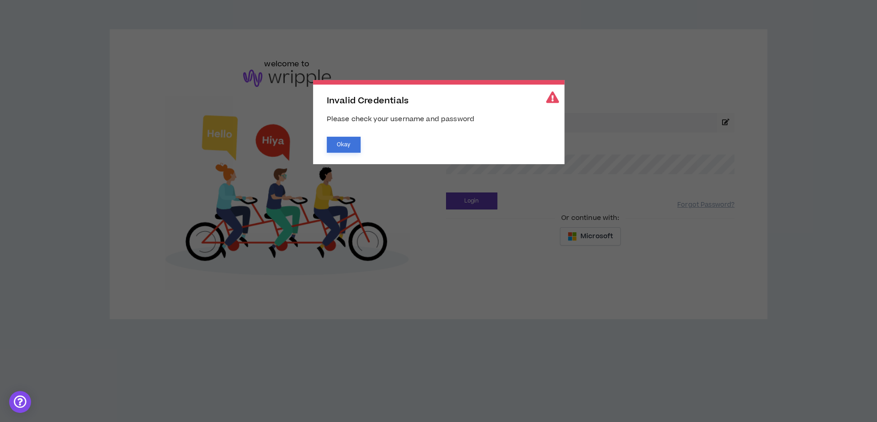
drag, startPoint x: 550, startPoint y: 162, endPoint x: 332, endPoint y: 144, distance: 218.3
click at [332, 144] on button "Okay" at bounding box center [344, 145] width 34 height 16
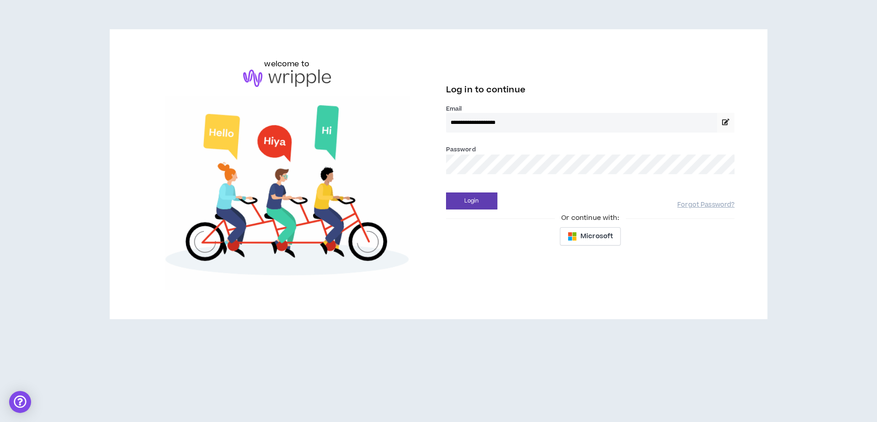
click at [522, 122] on input "**********" at bounding box center [581, 123] width 271 height 20
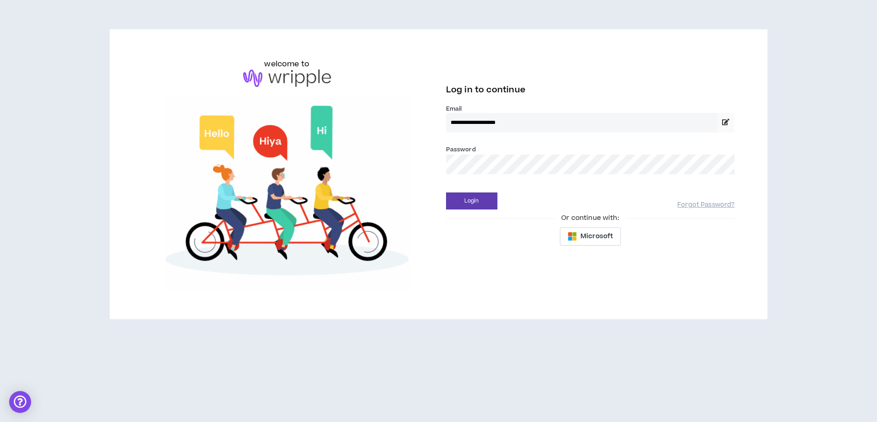
click at [522, 122] on input "**********" at bounding box center [581, 123] width 271 height 20
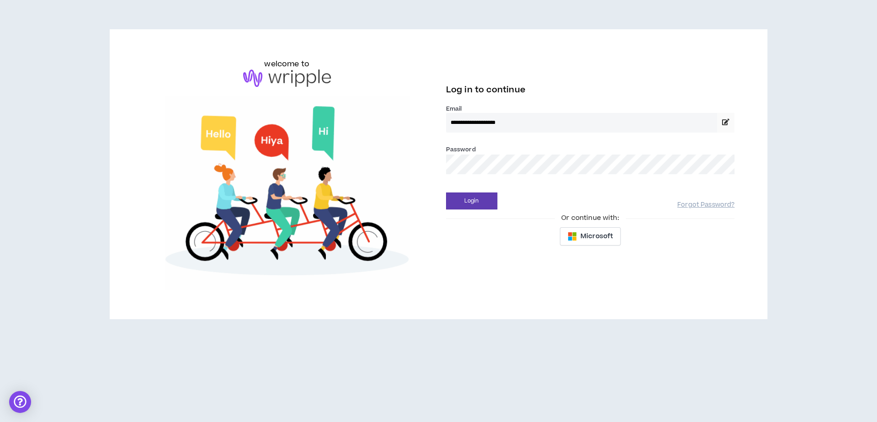
click at [522, 122] on input "**********" at bounding box center [581, 123] width 271 height 20
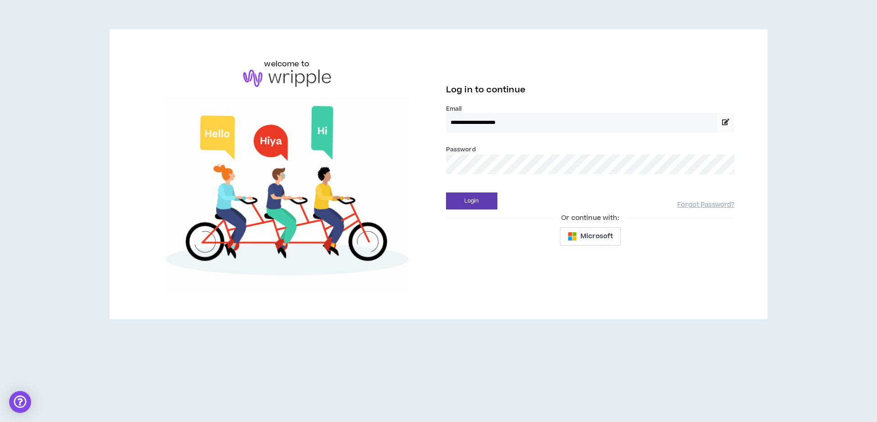
click at [497, 122] on input "**********" at bounding box center [581, 123] width 271 height 20
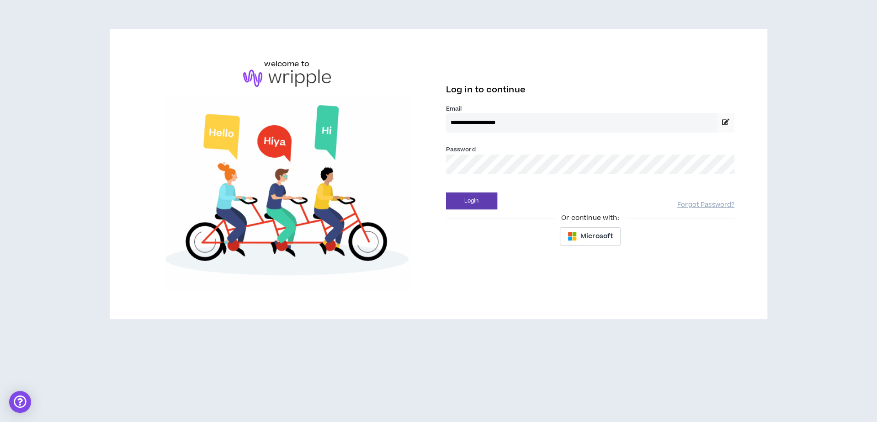
click at [497, 122] on input "**********" at bounding box center [581, 123] width 271 height 20
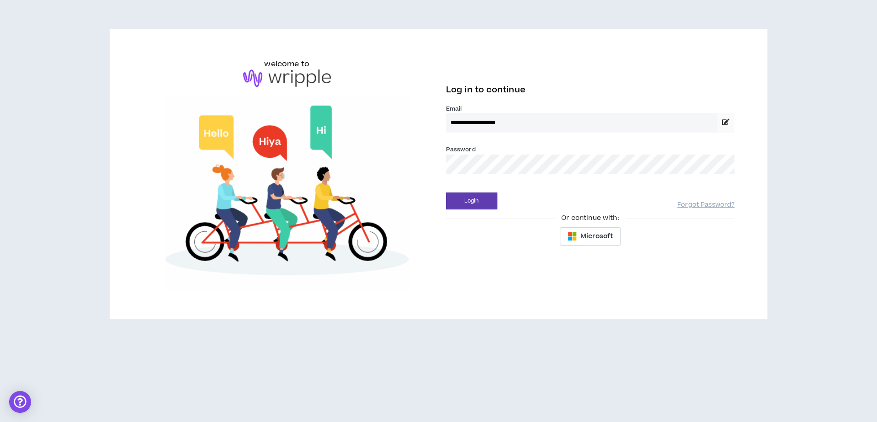
click at [497, 122] on input "**********" at bounding box center [581, 123] width 271 height 20
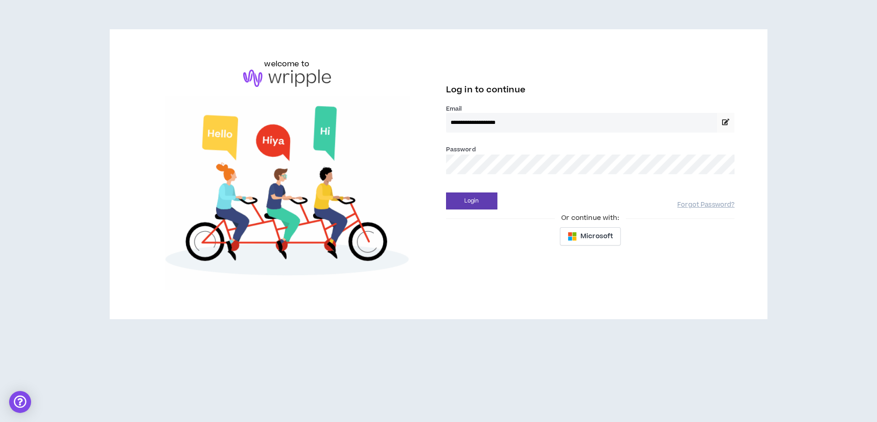
click at [729, 123] on icon at bounding box center [725, 122] width 7 height 6
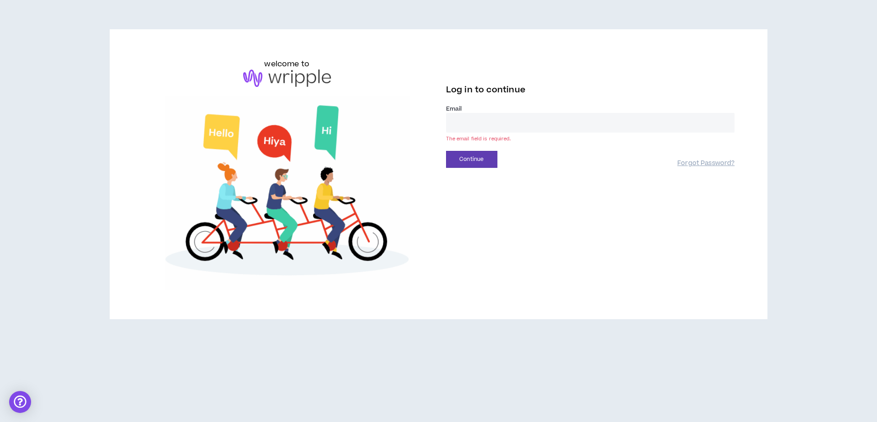
click at [643, 123] on input "email" at bounding box center [590, 123] width 289 height 20
type input "**********"
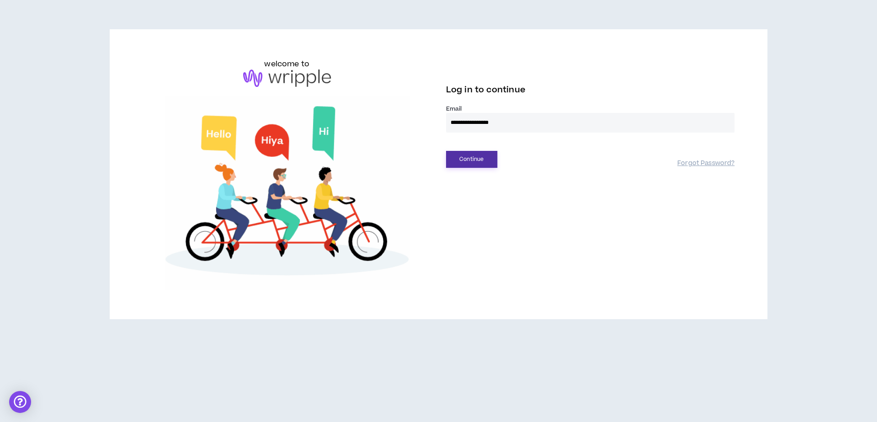
drag, startPoint x: 576, startPoint y: 174, endPoint x: 474, endPoint y: 162, distance: 102.7
click at [474, 162] on button "Continue" at bounding box center [471, 159] width 51 height 17
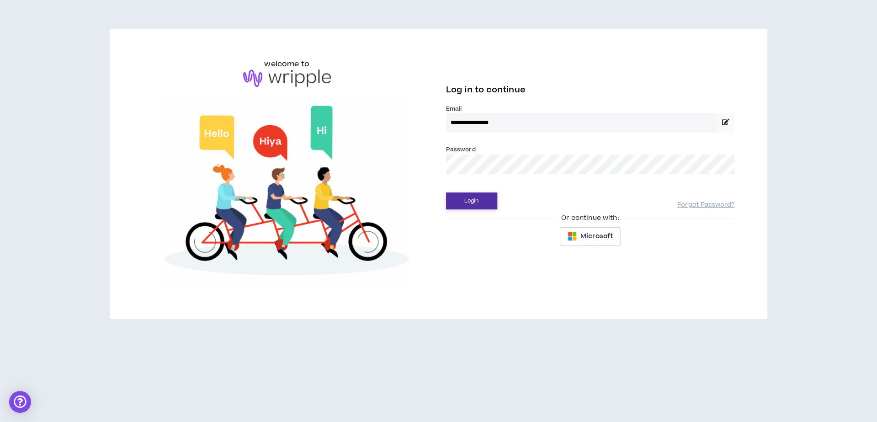
click at [446, 192] on button "Login" at bounding box center [471, 200] width 51 height 17
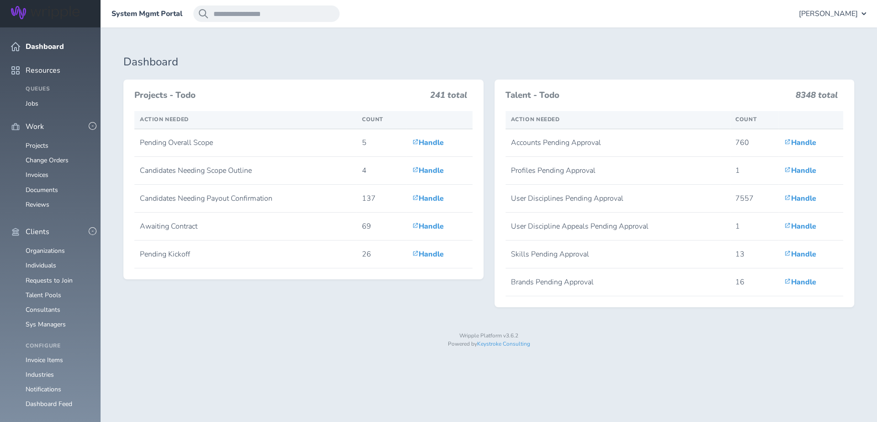
scroll to position [248, 0]
drag, startPoint x: 0, startPoint y: 0, endPoint x: 38, endPoint y: 177, distance: 181.0
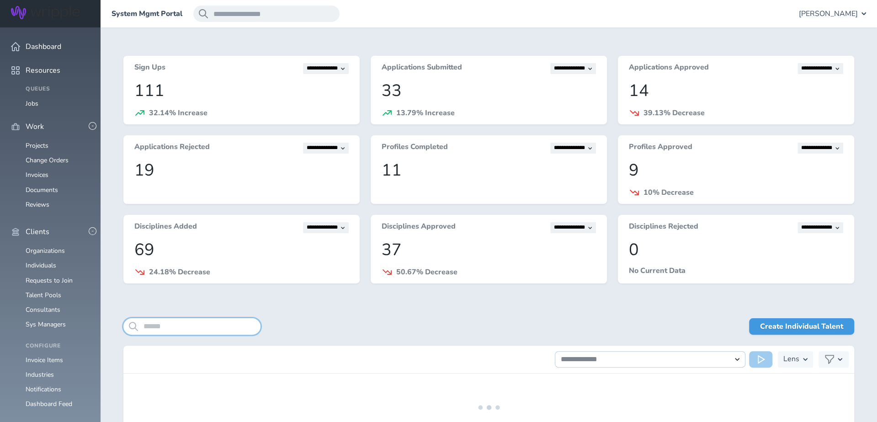
click at [212, 324] on input "search" at bounding box center [191, 326] width 137 height 16
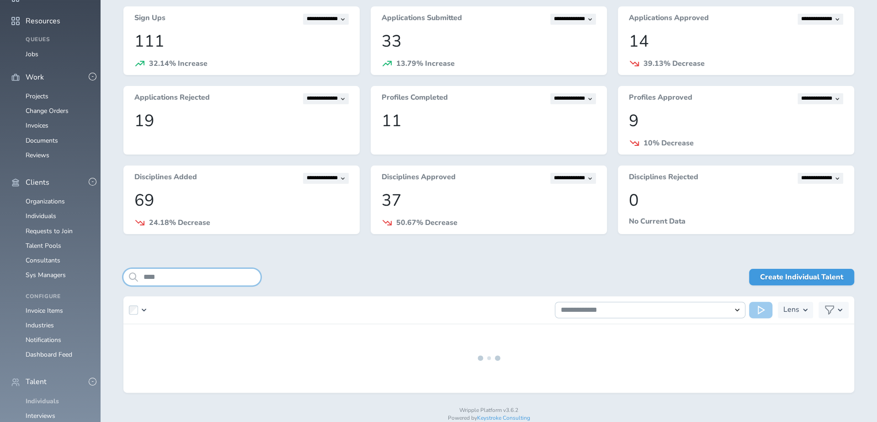
scroll to position [65, 0]
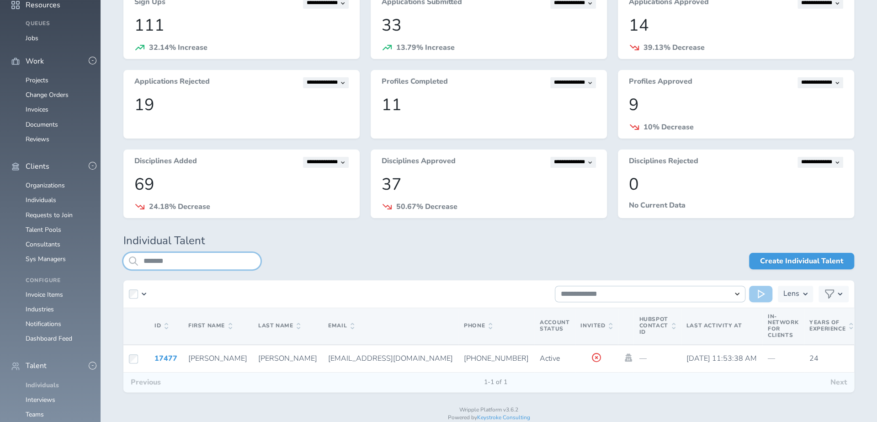
type input "*******"
click at [625, 360] on icon at bounding box center [628, 357] width 7 height 8
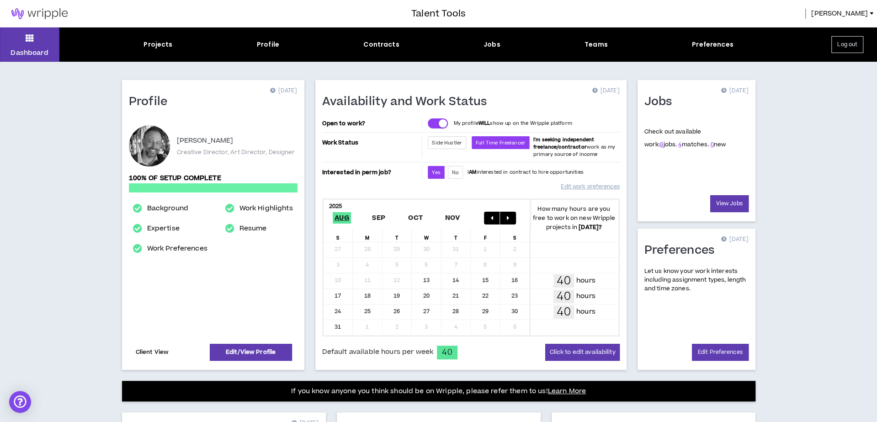
drag, startPoint x: 0, startPoint y: 0, endPoint x: 152, endPoint y: 349, distance: 380.6
click at [152, 349] on link "Client View" at bounding box center [152, 352] width 36 height 16
